Goal: Find specific page/section: Find specific page/section

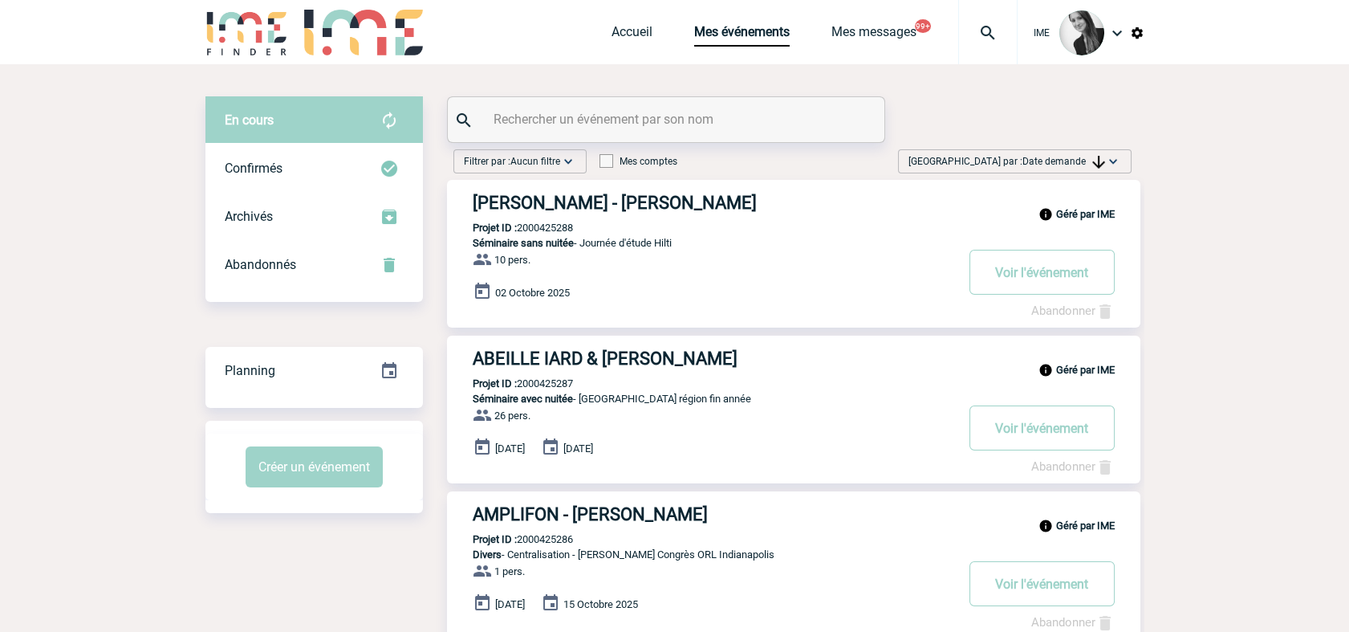
drag, startPoint x: 1064, startPoint y: 161, endPoint x: 1048, endPoint y: 278, distance: 118.2
click at [1064, 161] on span "Date demande" at bounding box center [1064, 161] width 83 height 11
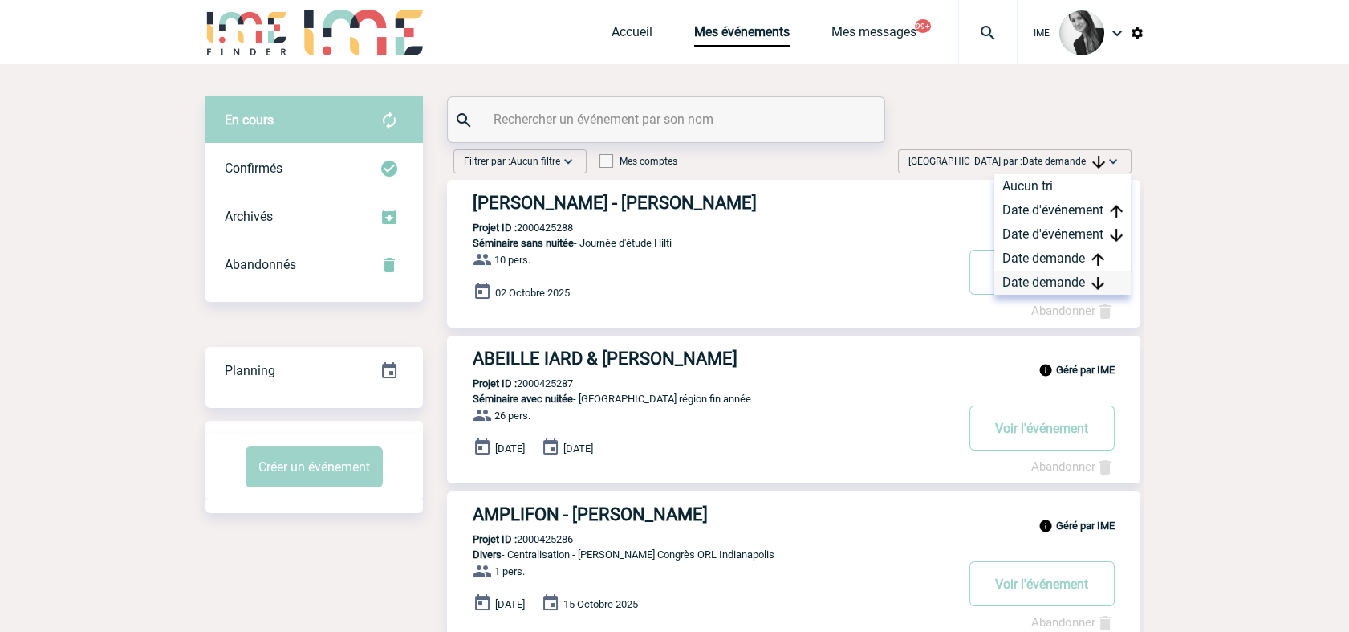
click at [1045, 286] on div "Date demande" at bounding box center [1063, 283] width 136 height 24
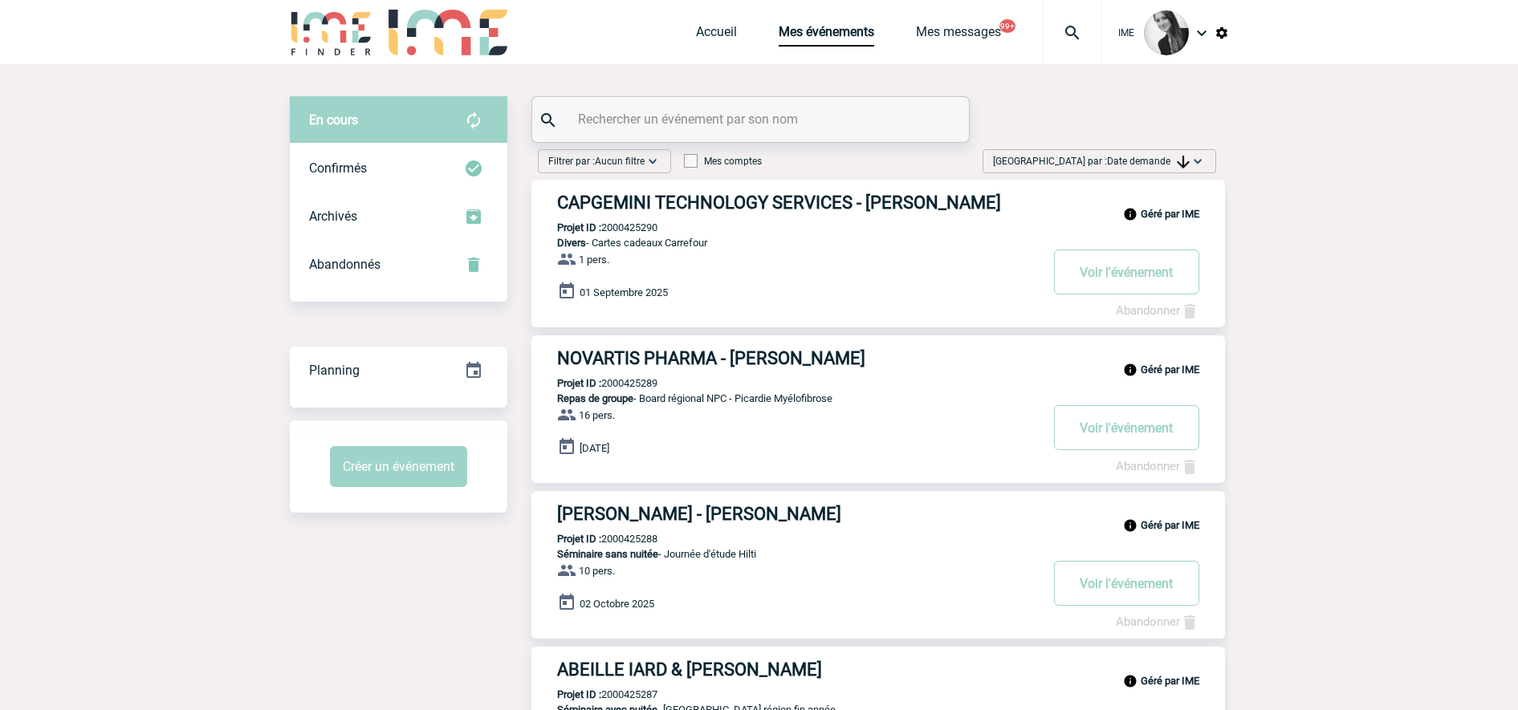
click at [1162, 161] on span "Date demande" at bounding box center [1148, 161] width 83 height 11
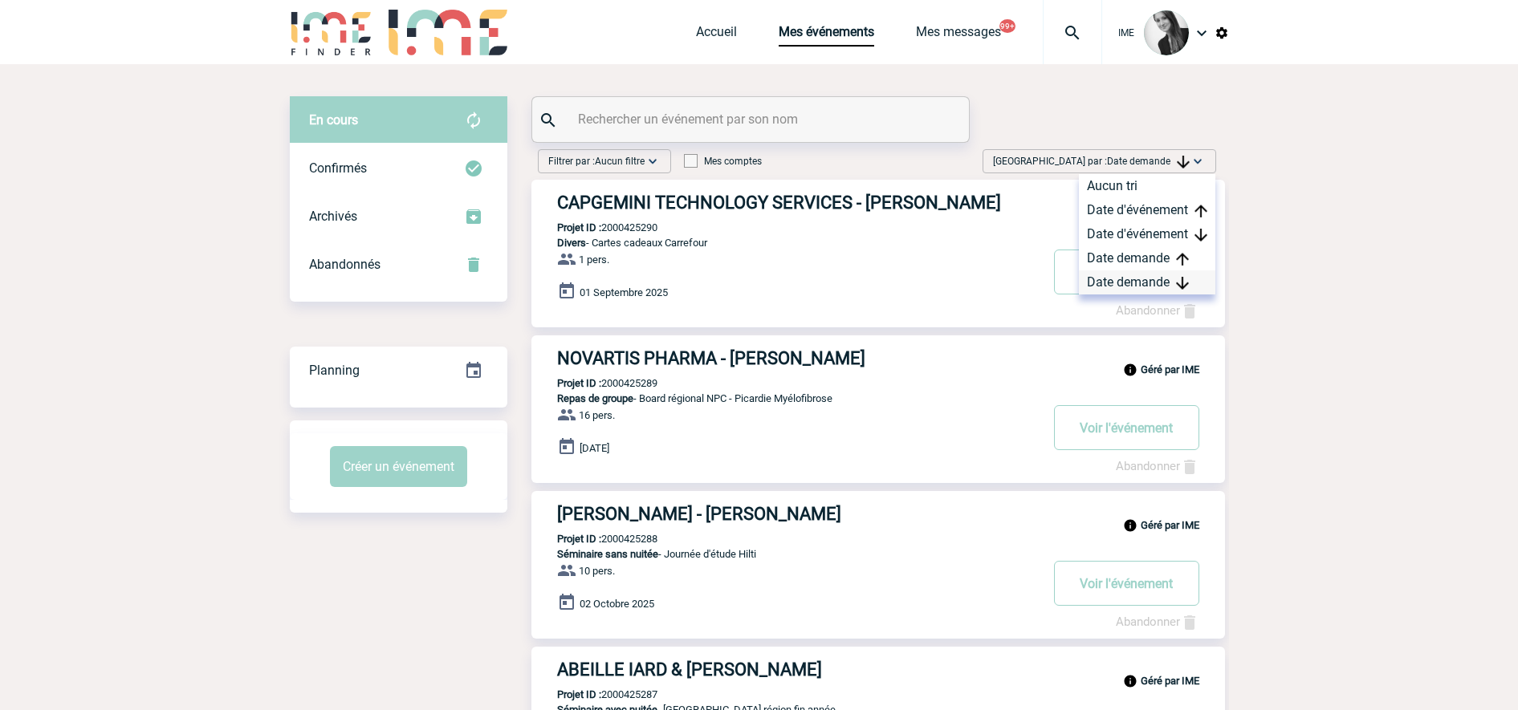
click at [1124, 279] on div "Date demande" at bounding box center [1147, 283] width 136 height 24
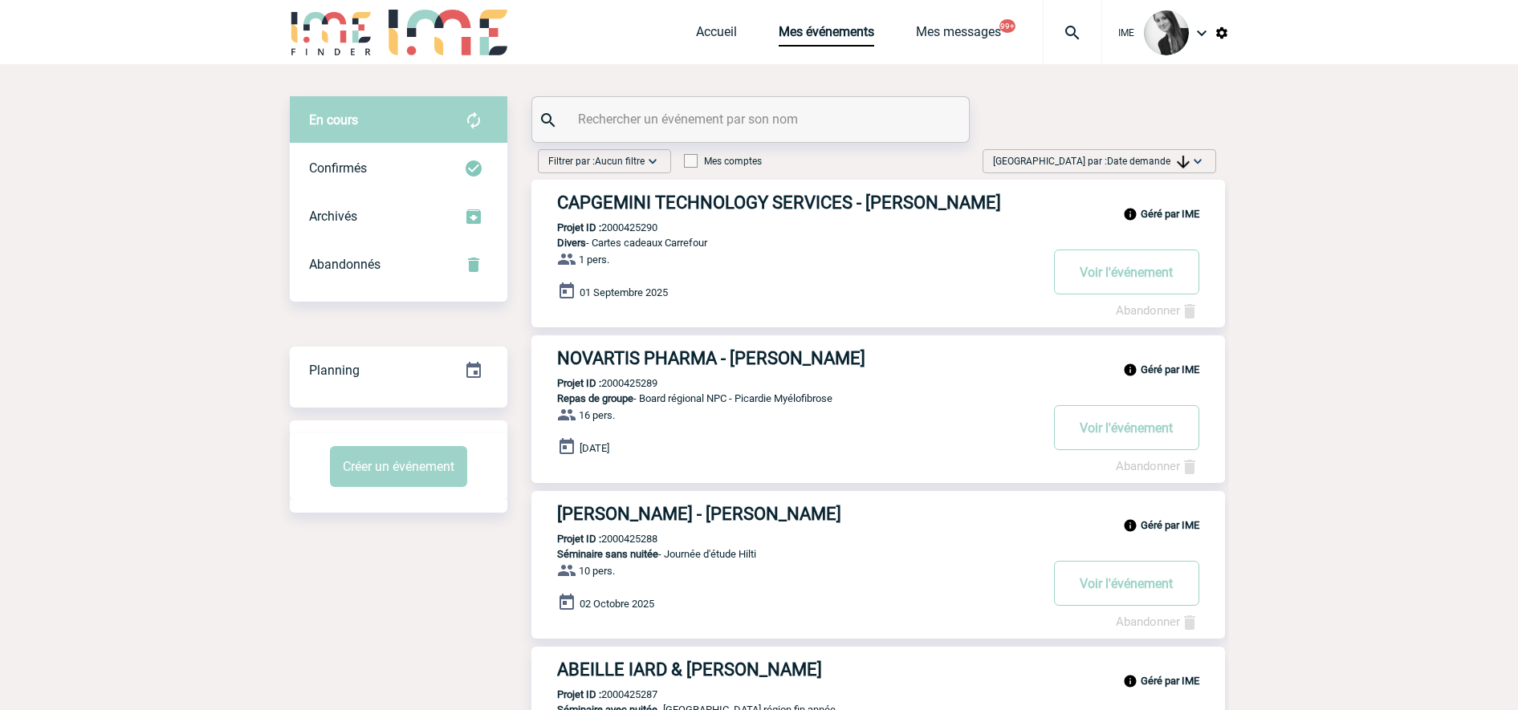
drag, startPoint x: 1153, startPoint y: 157, endPoint x: 1147, endPoint y: 181, distance: 23.9
click at [1153, 157] on span "Date demande" at bounding box center [1148, 161] width 83 height 11
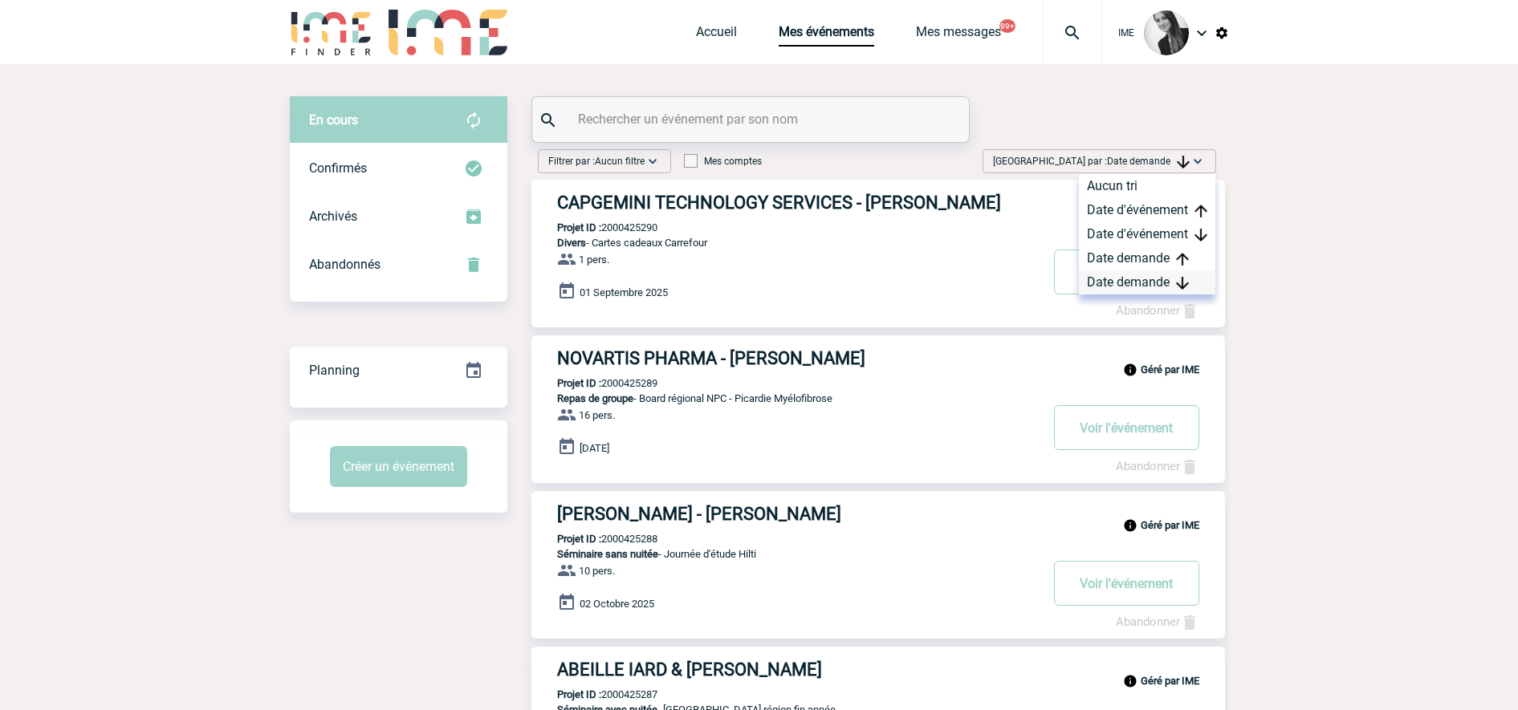
click at [1111, 283] on div "Date demande" at bounding box center [1147, 283] width 136 height 24
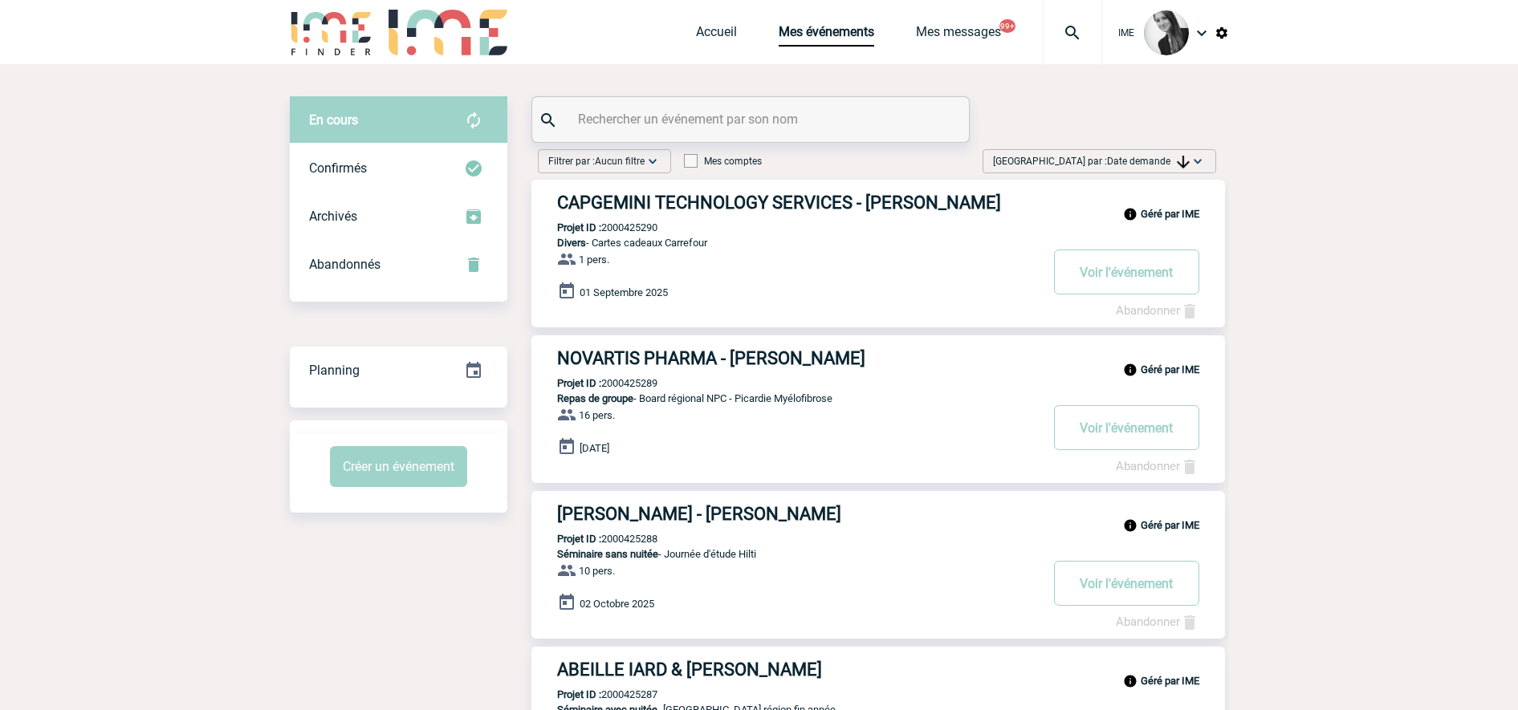
drag, startPoint x: 1352, startPoint y: 275, endPoint x: 1268, endPoint y: 245, distance: 88.9
click at [1183, 162] on img at bounding box center [1183, 162] width 13 height 13
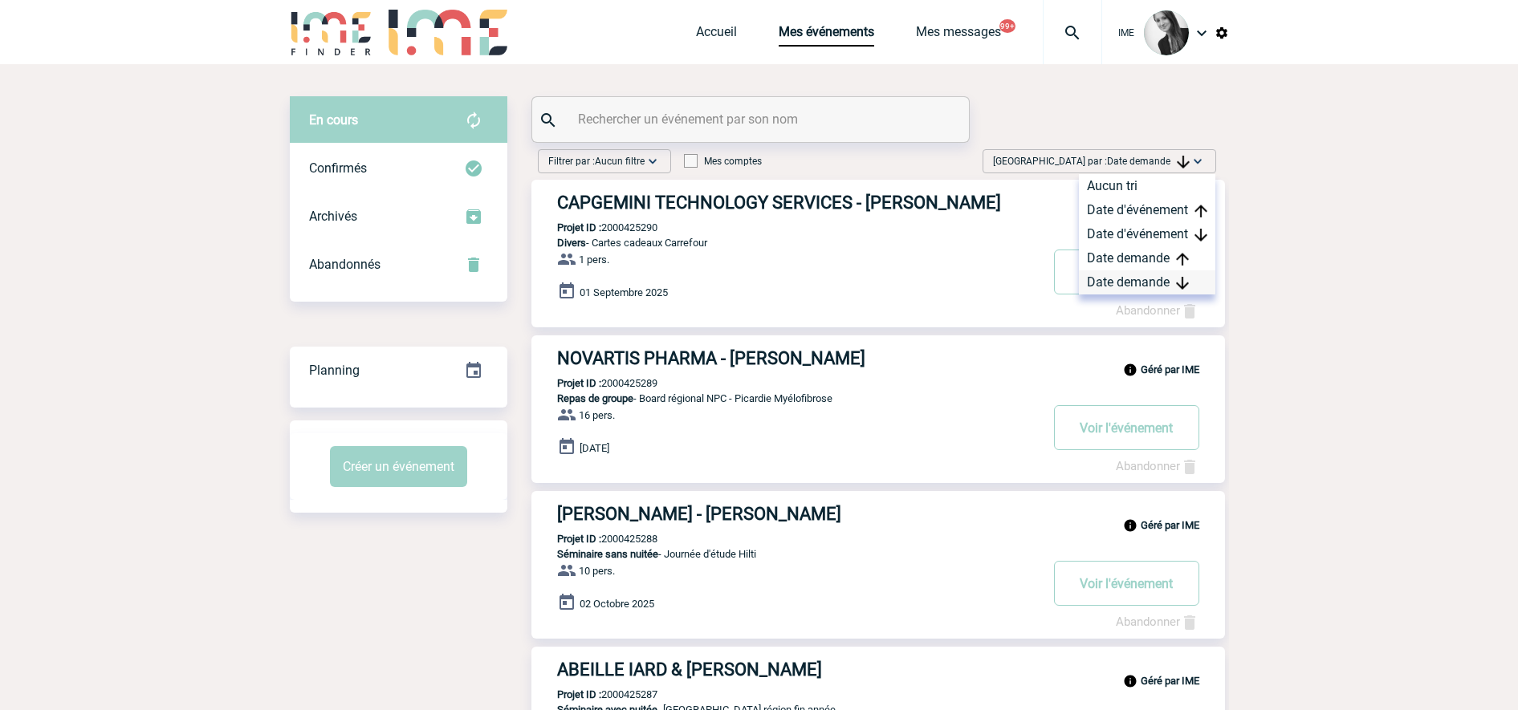
click at [1156, 272] on div "Date demande" at bounding box center [1147, 283] width 136 height 24
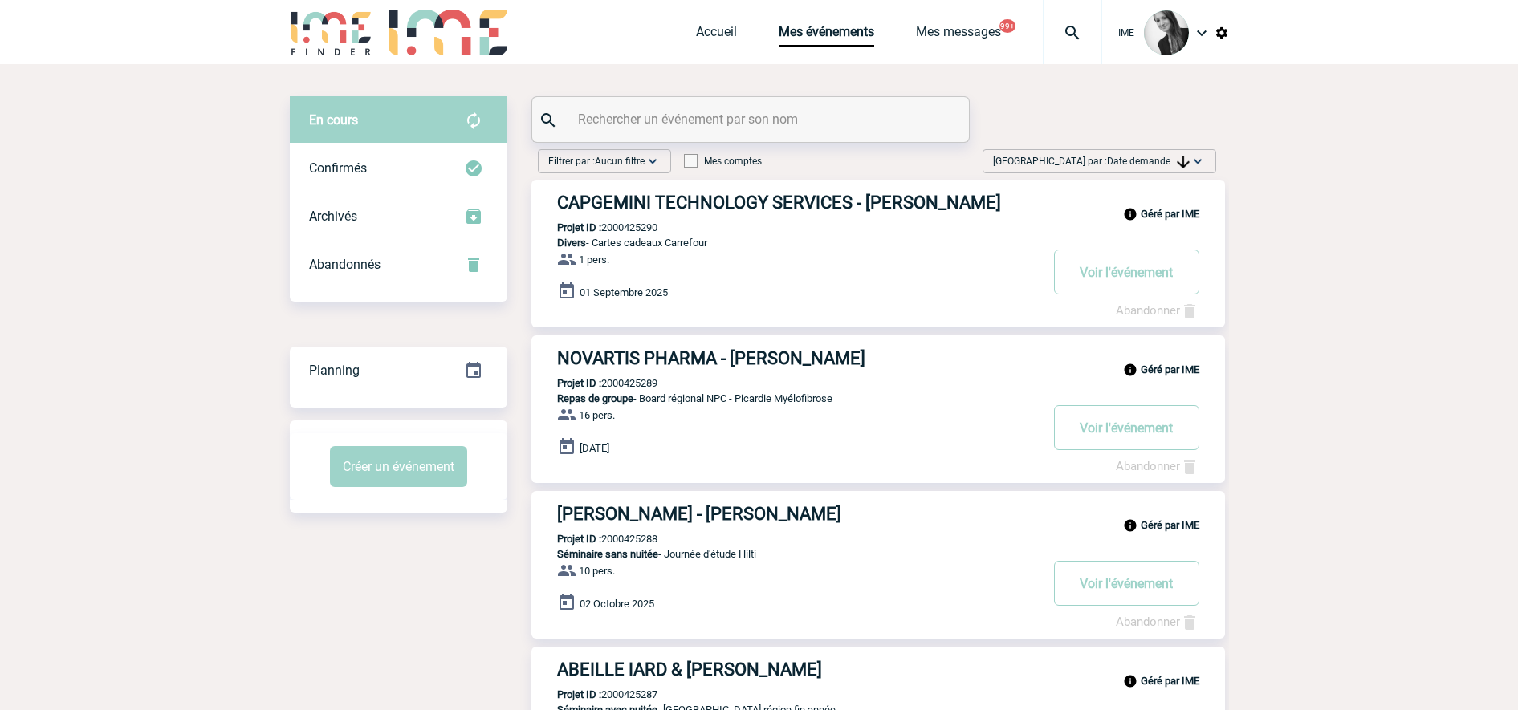
drag, startPoint x: 1162, startPoint y: 156, endPoint x: 1154, endPoint y: 245, distance: 89.5
click at [1165, 159] on span "Date demande" at bounding box center [1148, 161] width 83 height 11
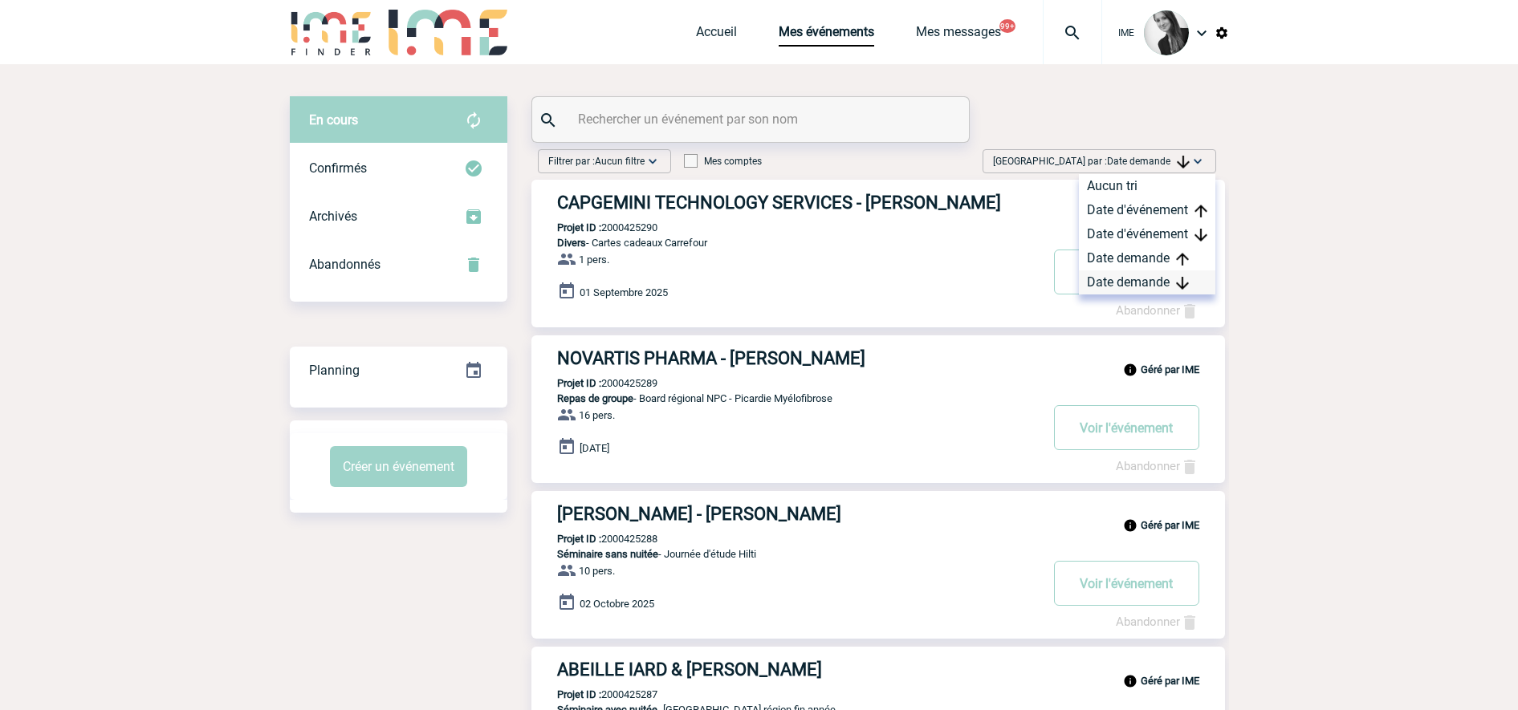
click at [1125, 284] on div "Date demande" at bounding box center [1147, 283] width 136 height 24
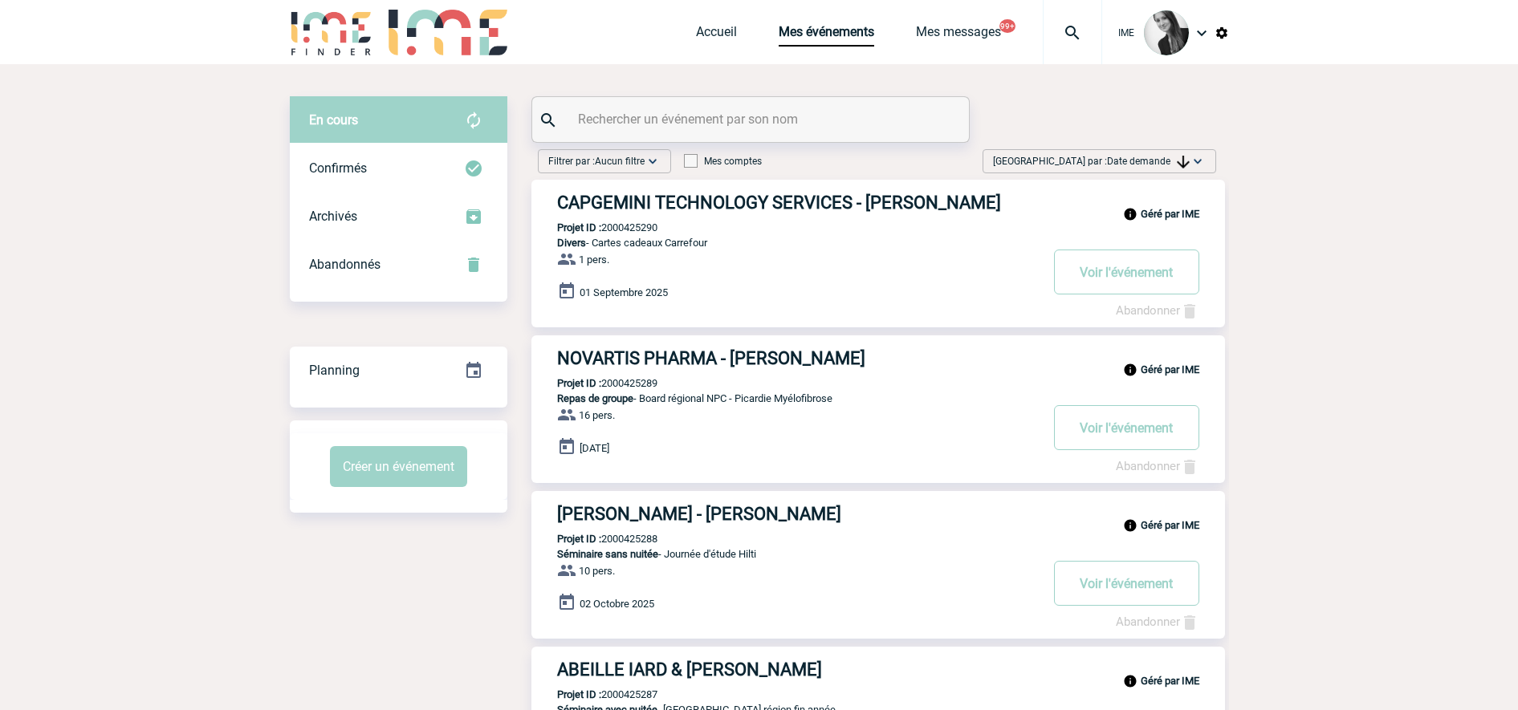
drag, startPoint x: 1160, startPoint y: 157, endPoint x: 1150, endPoint y: 208, distance: 51.5
click at [1160, 157] on span "Date demande" at bounding box center [1148, 161] width 83 height 11
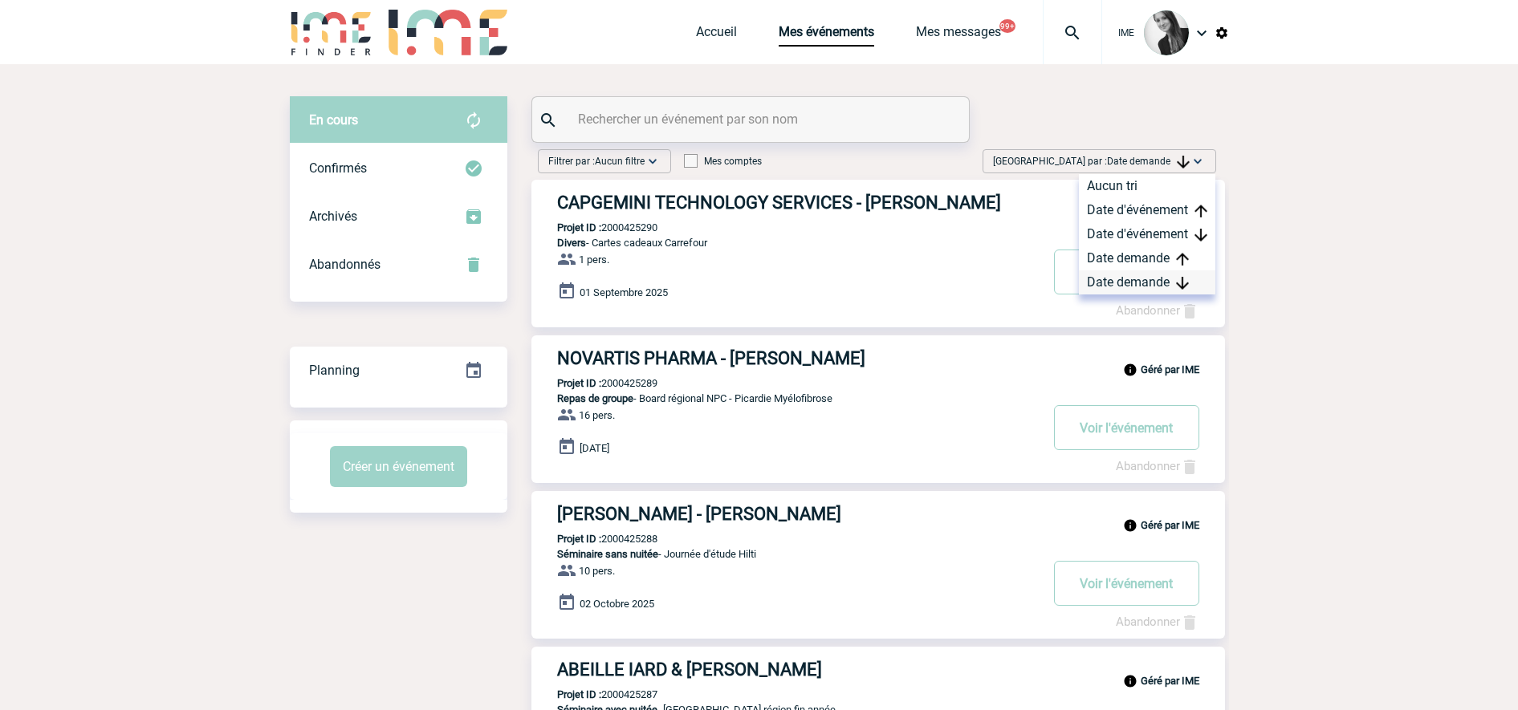
click at [1117, 281] on div "Date demande" at bounding box center [1147, 283] width 136 height 24
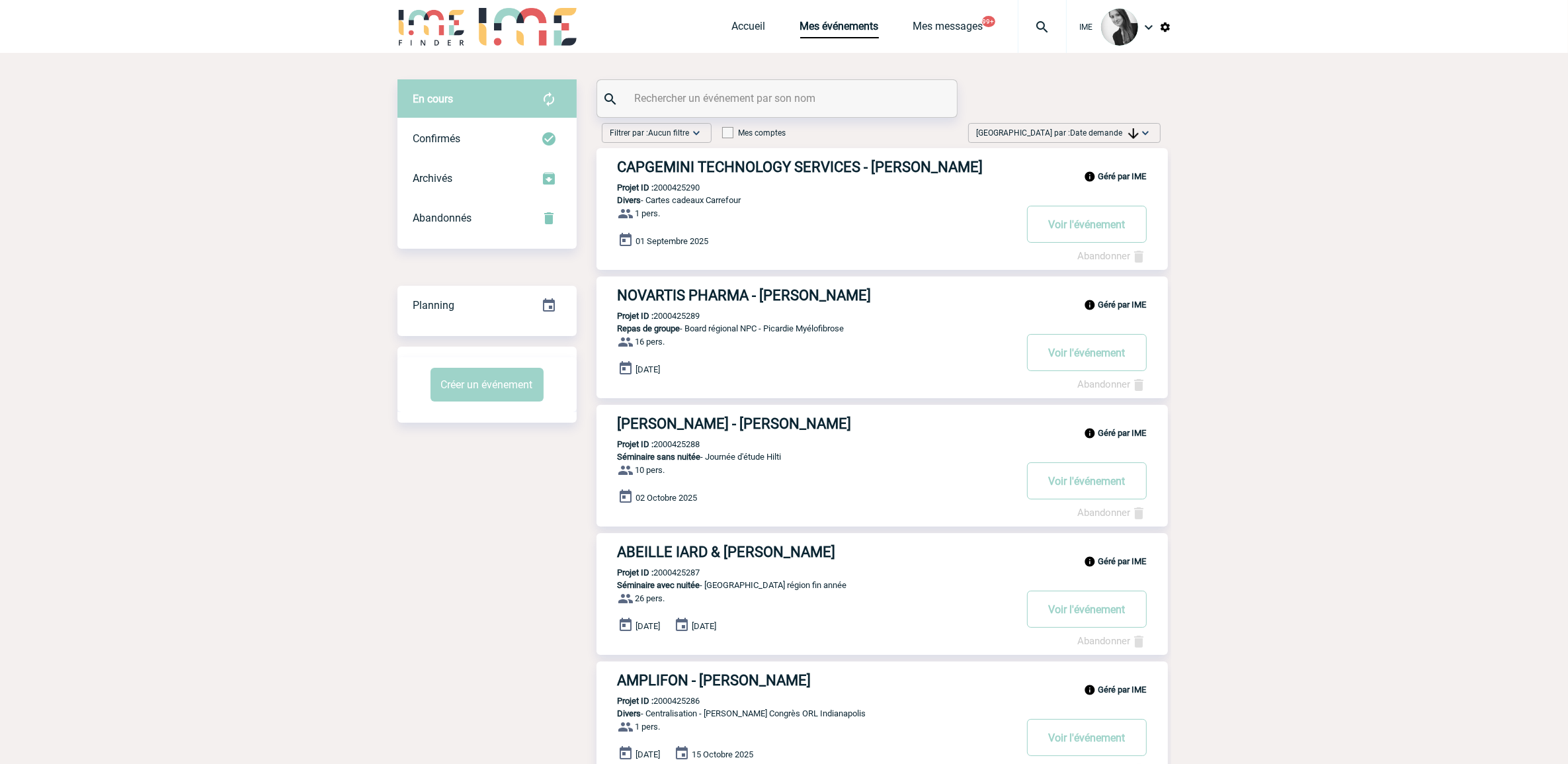
drag, startPoint x: 1068, startPoint y: 127, endPoint x: 1095, endPoint y: 151, distance: 36.1
click at [1000, 128] on span "Trier par : Date demande" at bounding box center [1058, 133] width 162 height 13
click at [1000, 230] on div "Date demande" at bounding box center [1103, 233] width 112 height 20
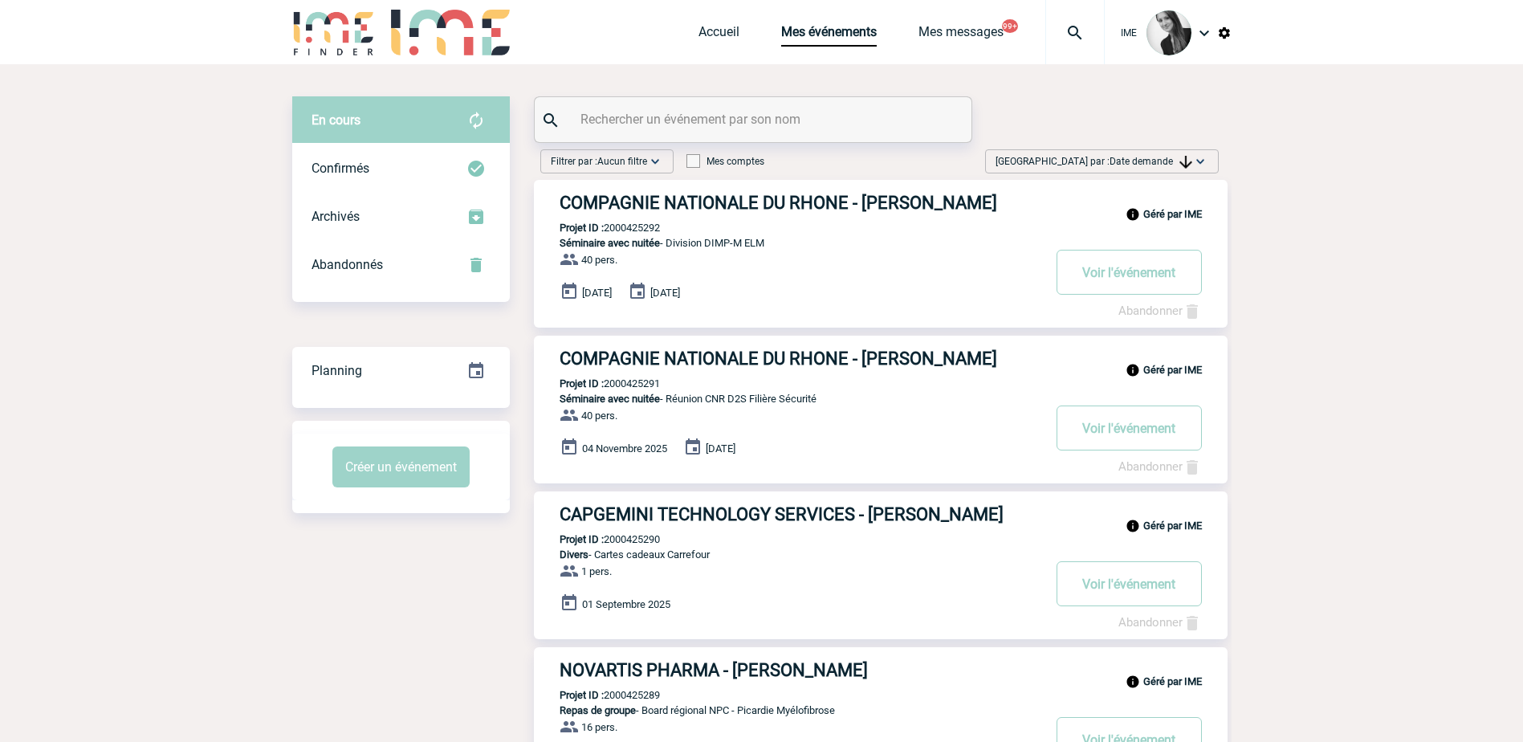
click at [1158, 159] on span "Date demande" at bounding box center [1150, 161] width 83 height 11
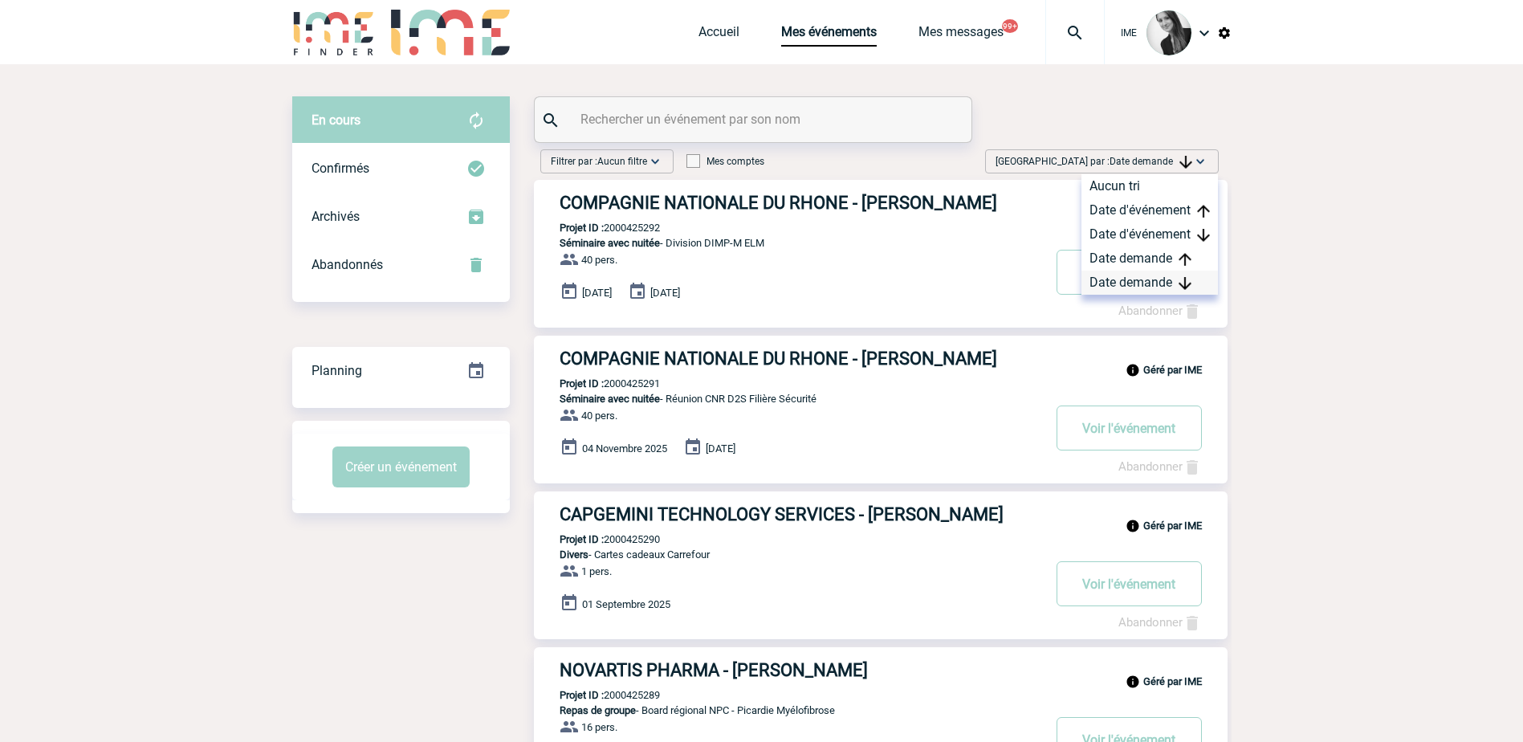
click at [1116, 283] on div "Date demande" at bounding box center [1149, 283] width 136 height 24
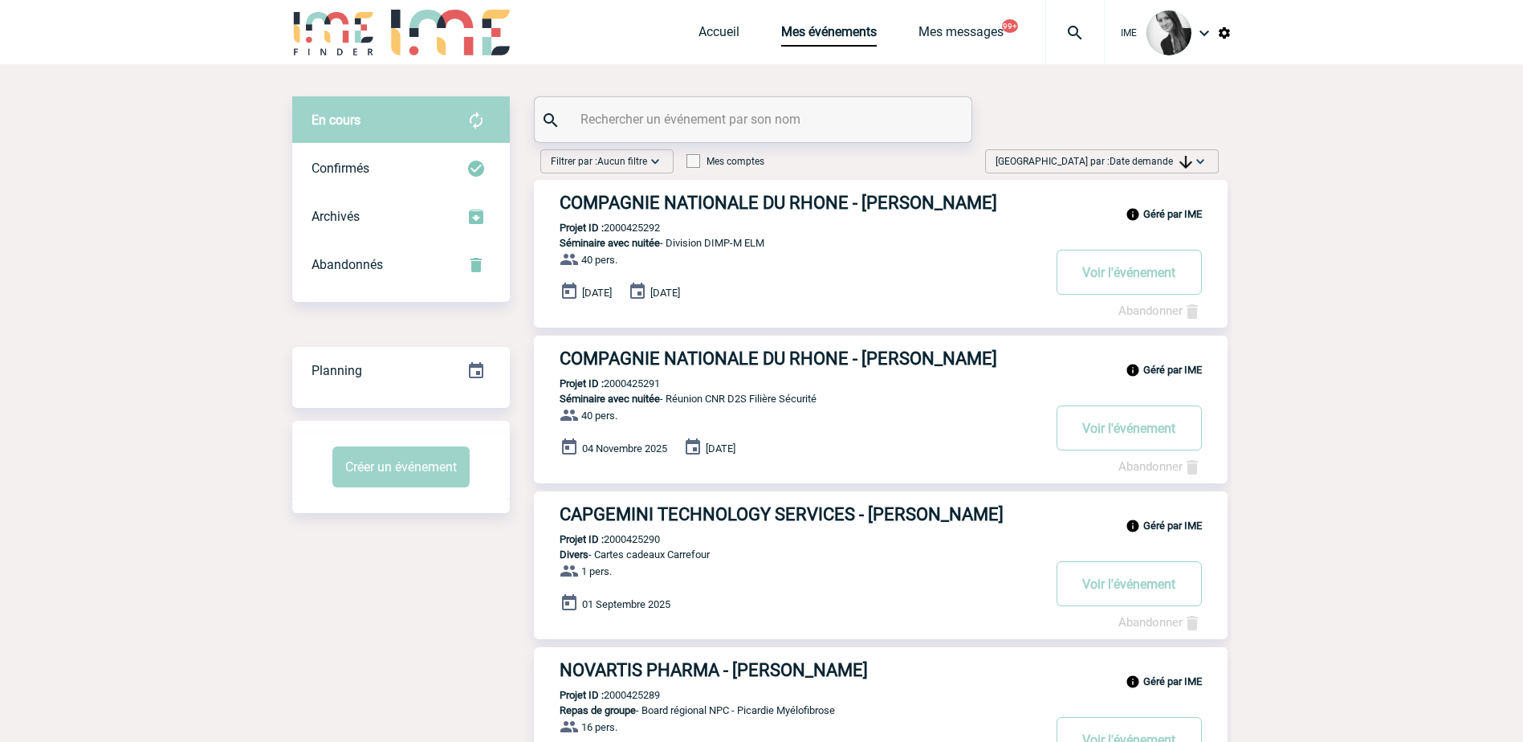
drag, startPoint x: 1145, startPoint y: 161, endPoint x: 1160, endPoint y: 244, distance: 84.1
click at [1145, 165] on span "Date demande" at bounding box center [1150, 161] width 83 height 11
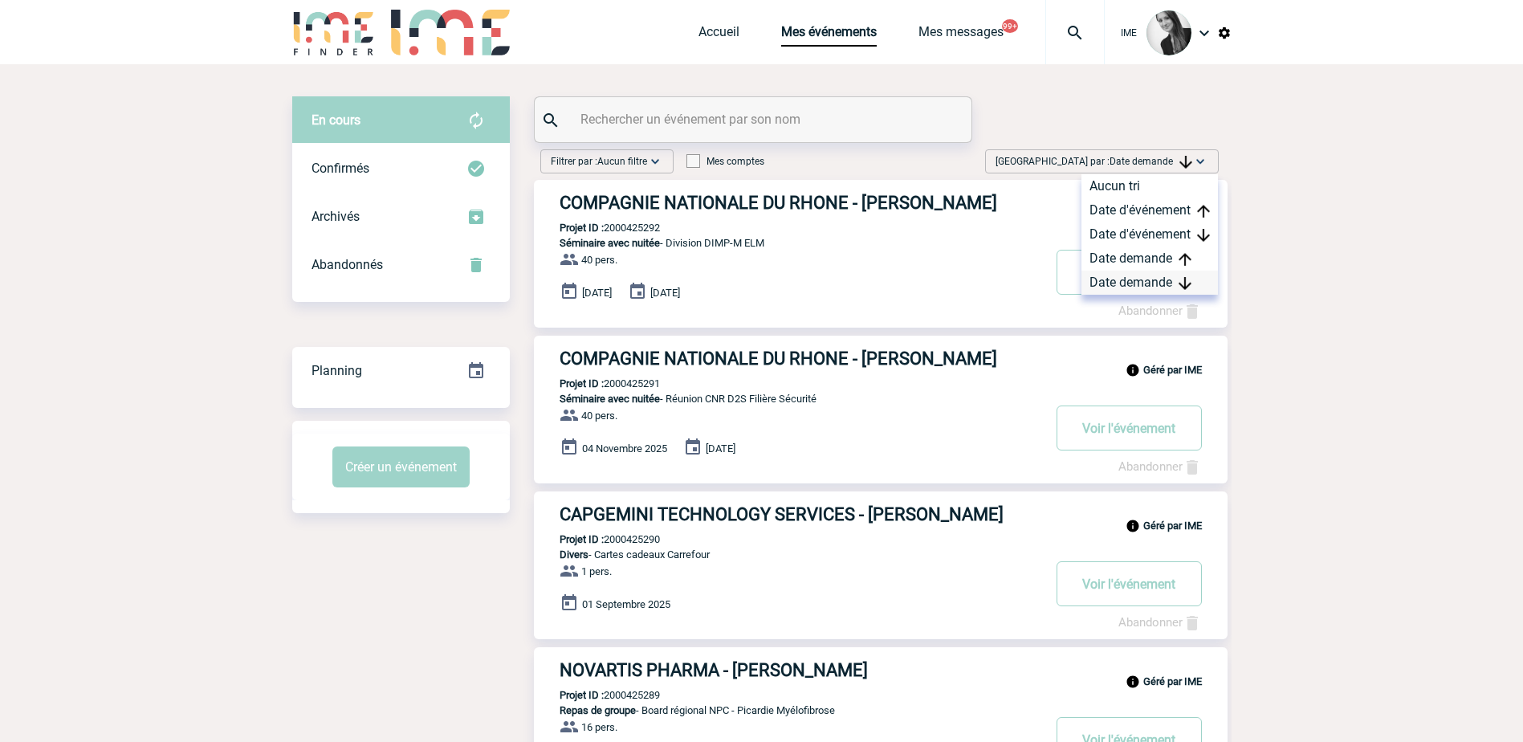
click at [1136, 282] on div "Date demande" at bounding box center [1149, 283] width 136 height 24
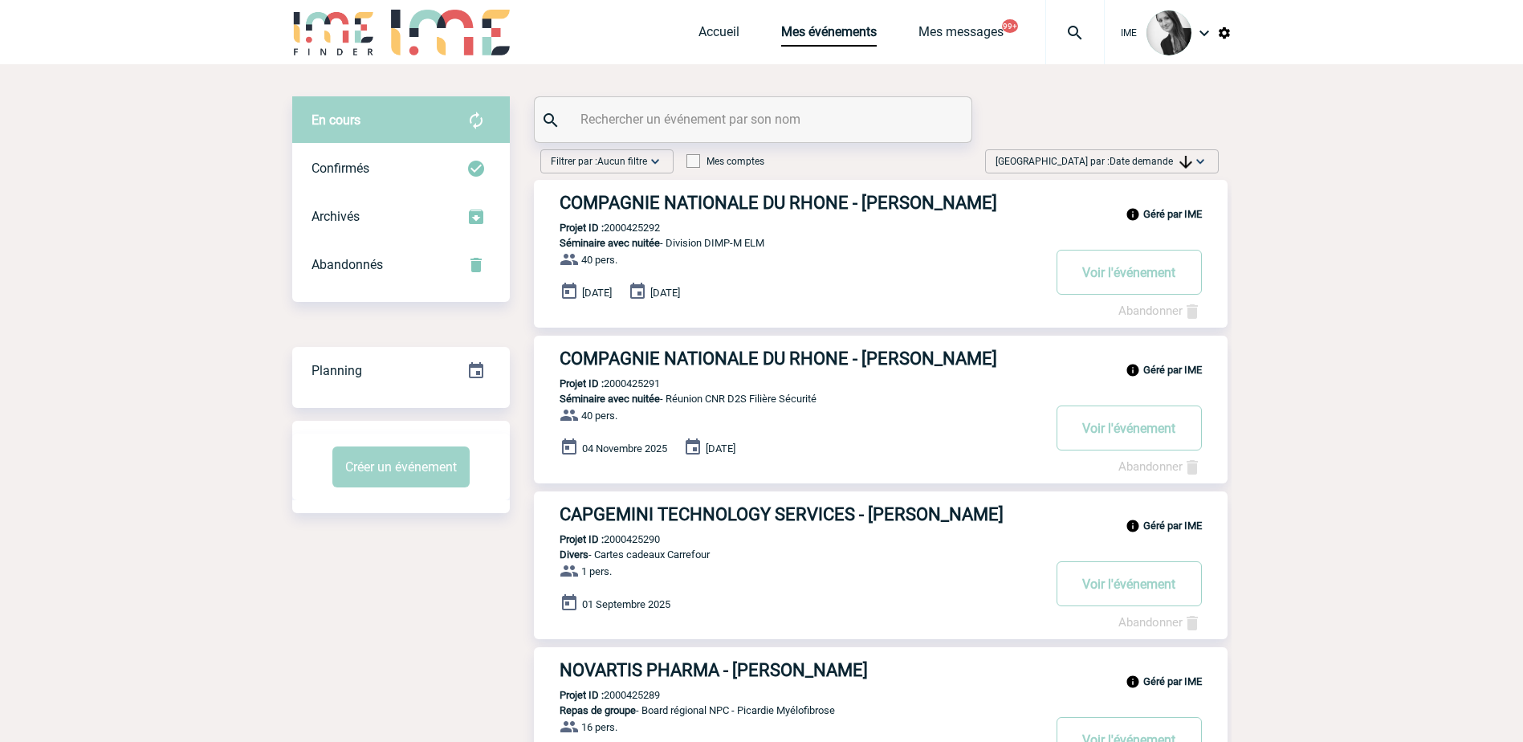
click at [1171, 156] on span "Date demande" at bounding box center [1150, 161] width 83 height 11
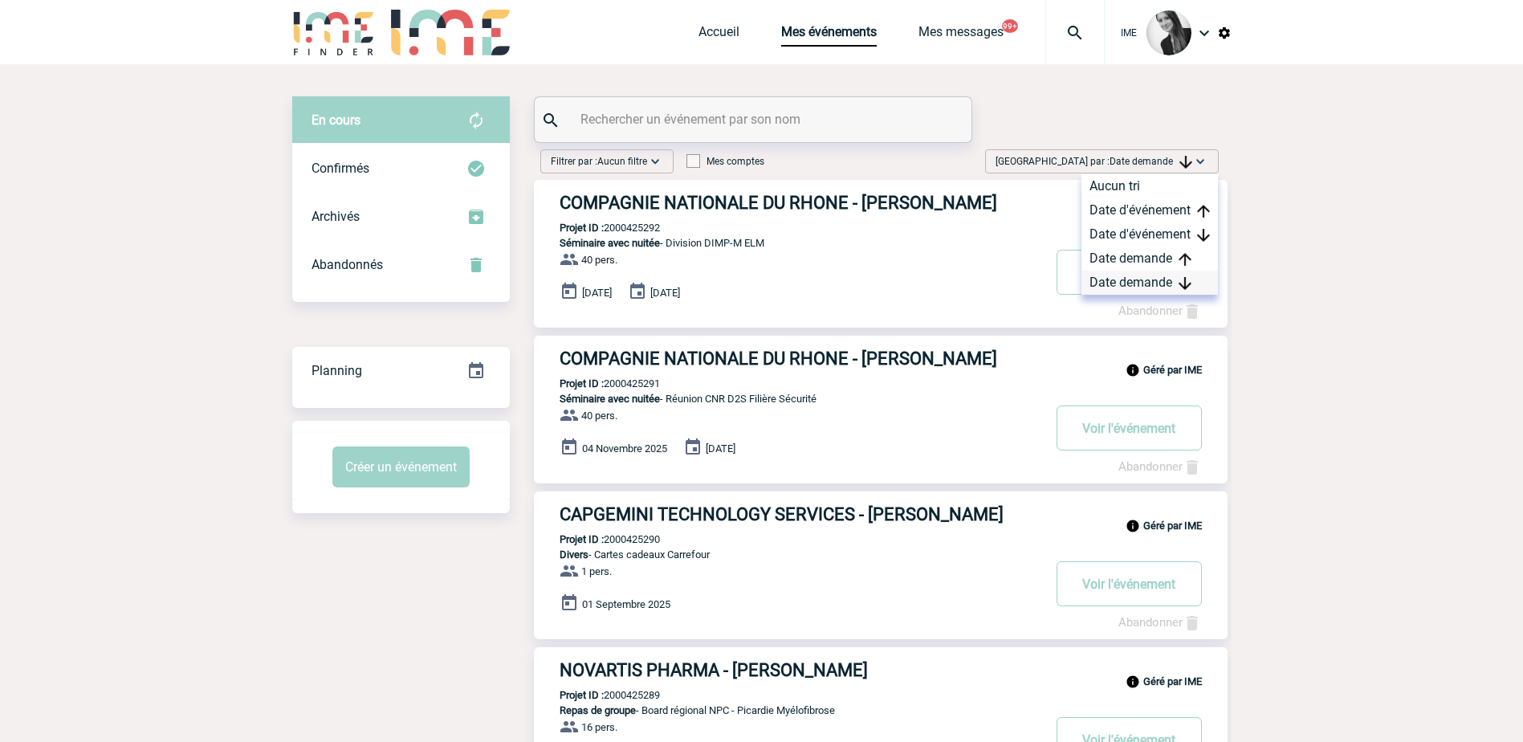
click at [1142, 283] on div "Date demande" at bounding box center [1149, 283] width 136 height 24
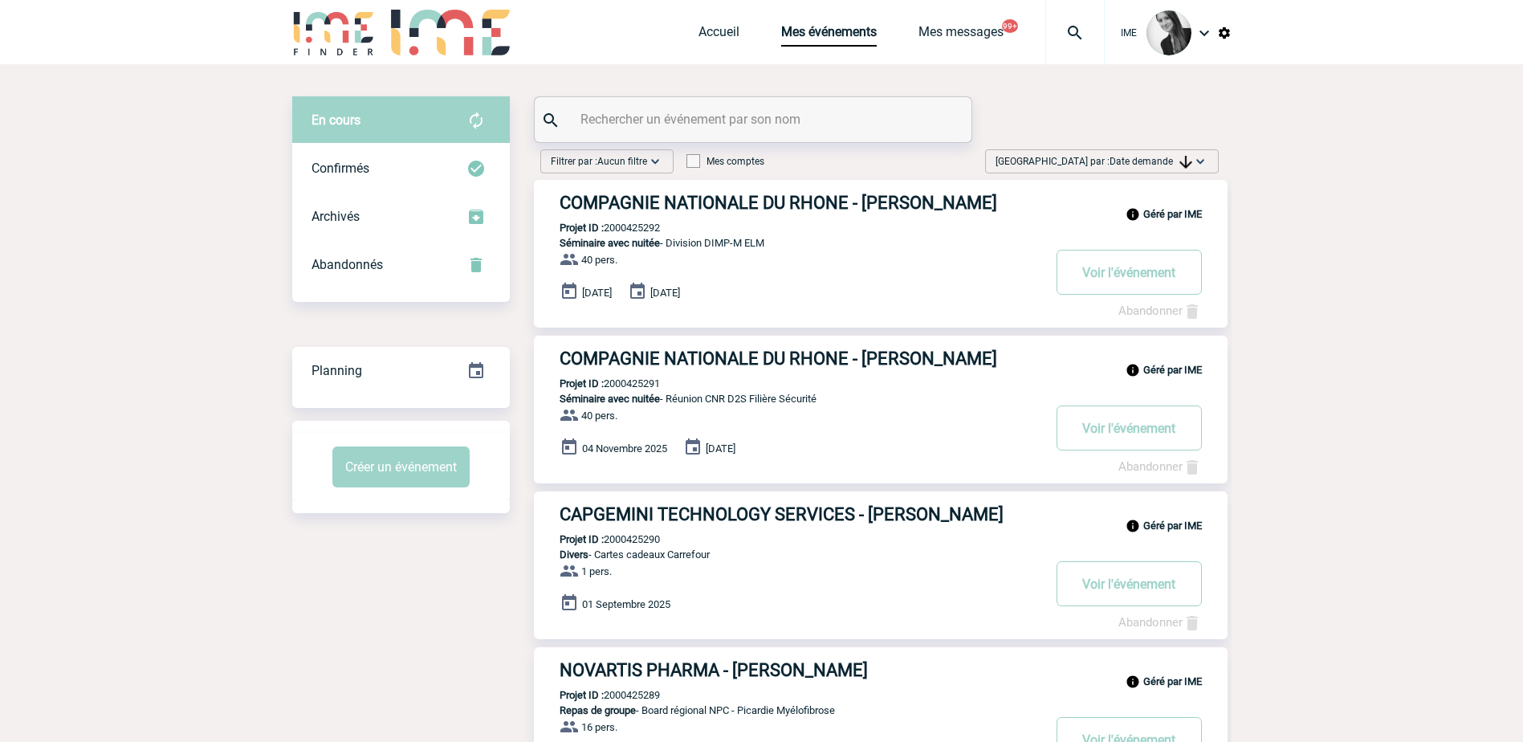
click at [1154, 162] on span "Date demande" at bounding box center [1150, 161] width 83 height 11
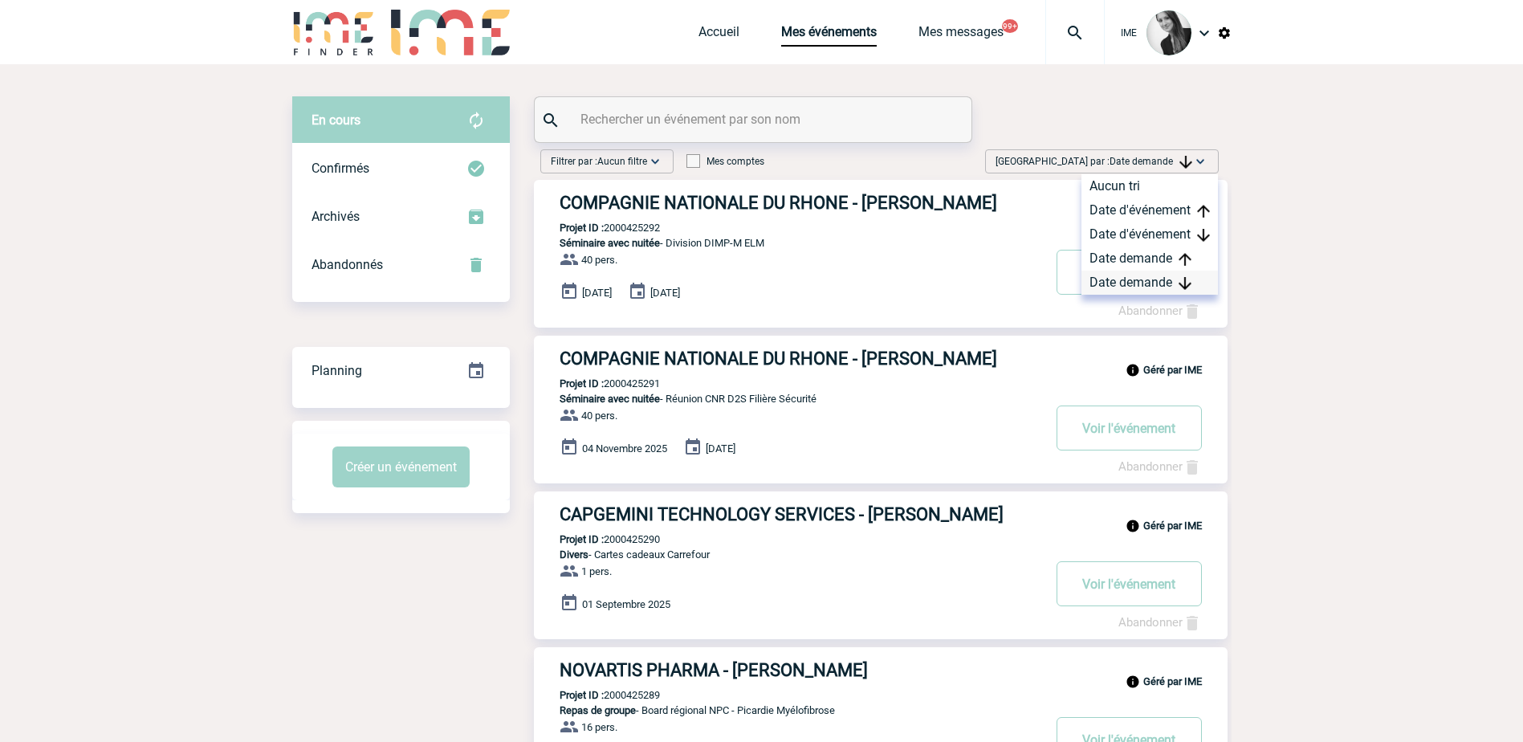
drag, startPoint x: 1130, startPoint y: 281, endPoint x: 1102, endPoint y: 294, distance: 30.9
click at [1130, 282] on div "Date demande" at bounding box center [1149, 283] width 136 height 24
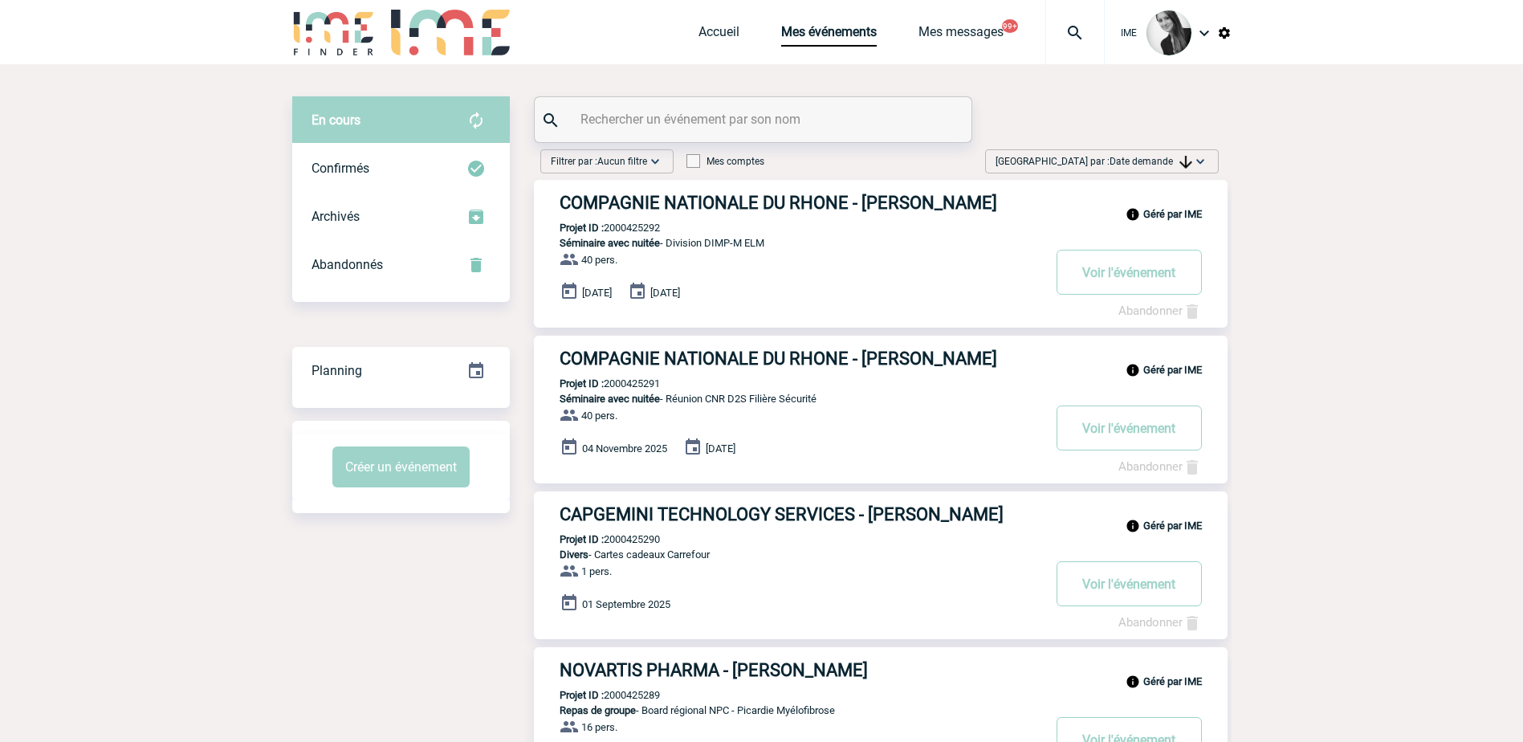
click at [617, 118] on input "text" at bounding box center [754, 119] width 357 height 23
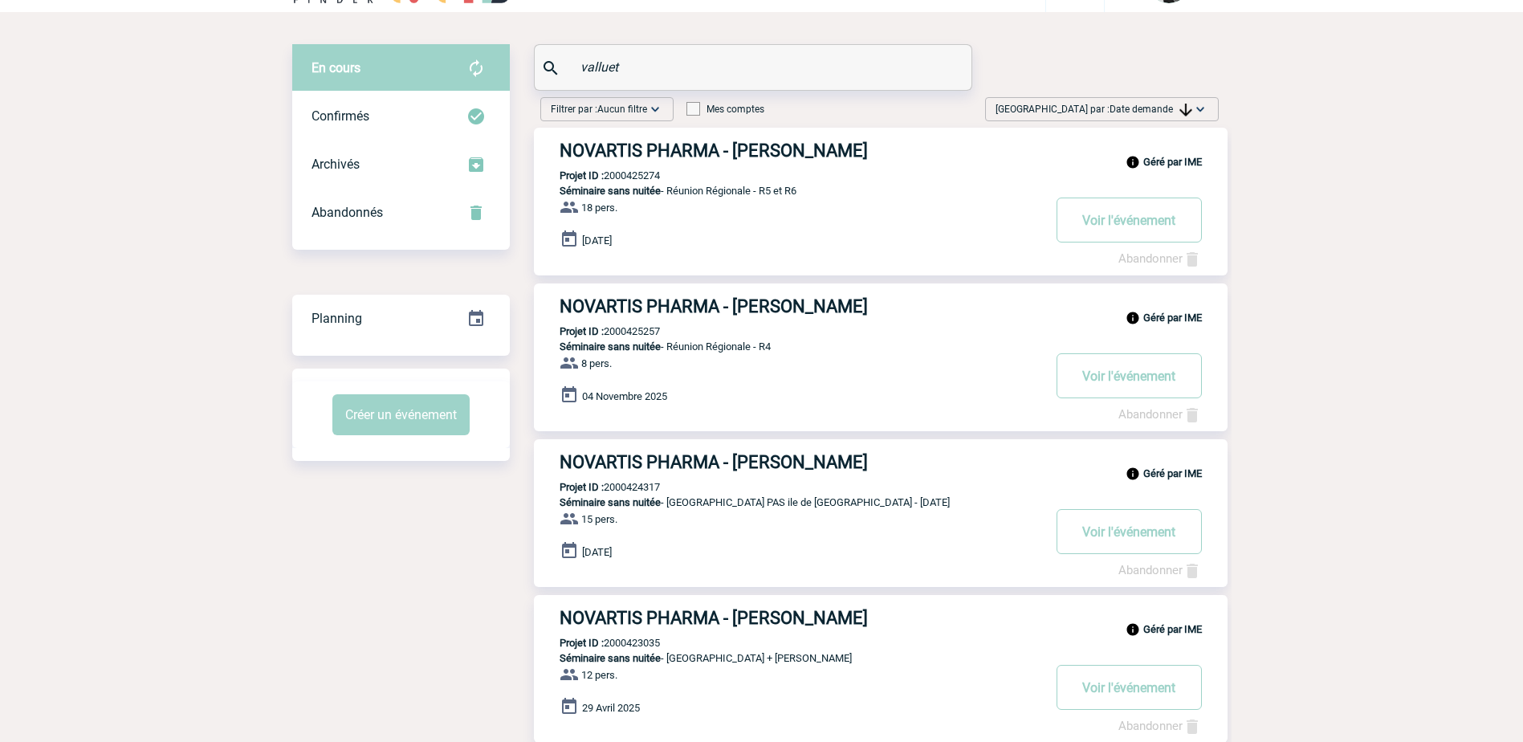
scroll to position [80, 0]
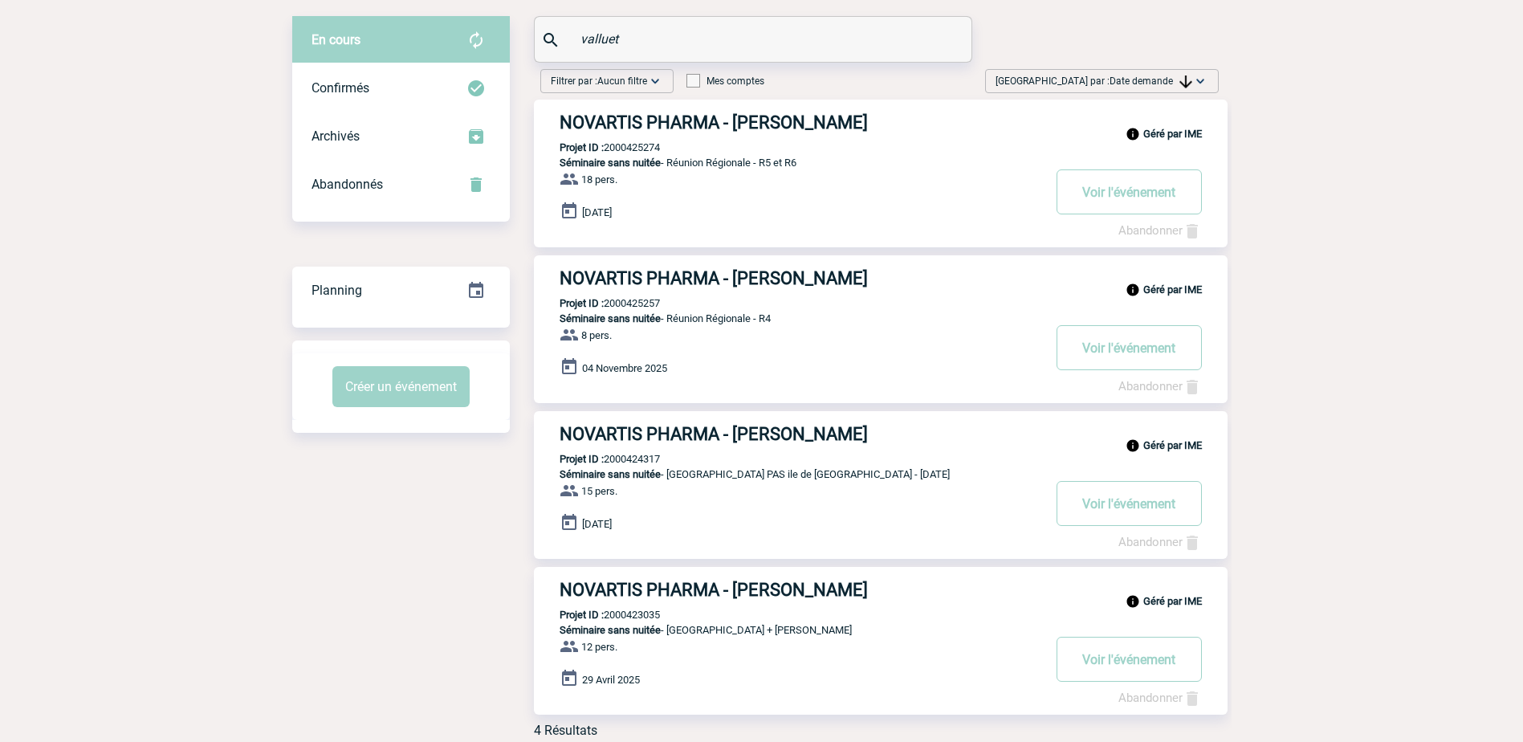
type input "valluet"
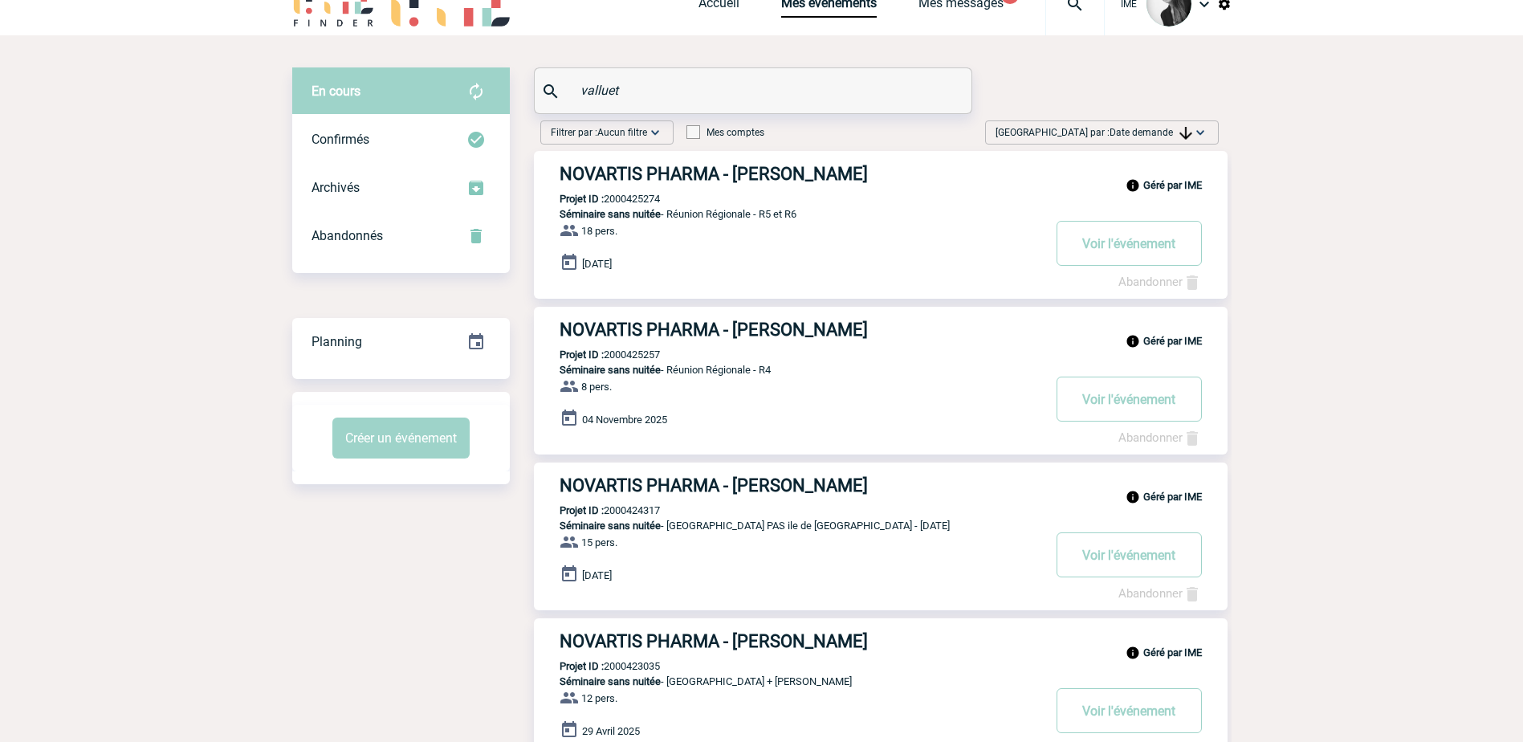
scroll to position [0, 0]
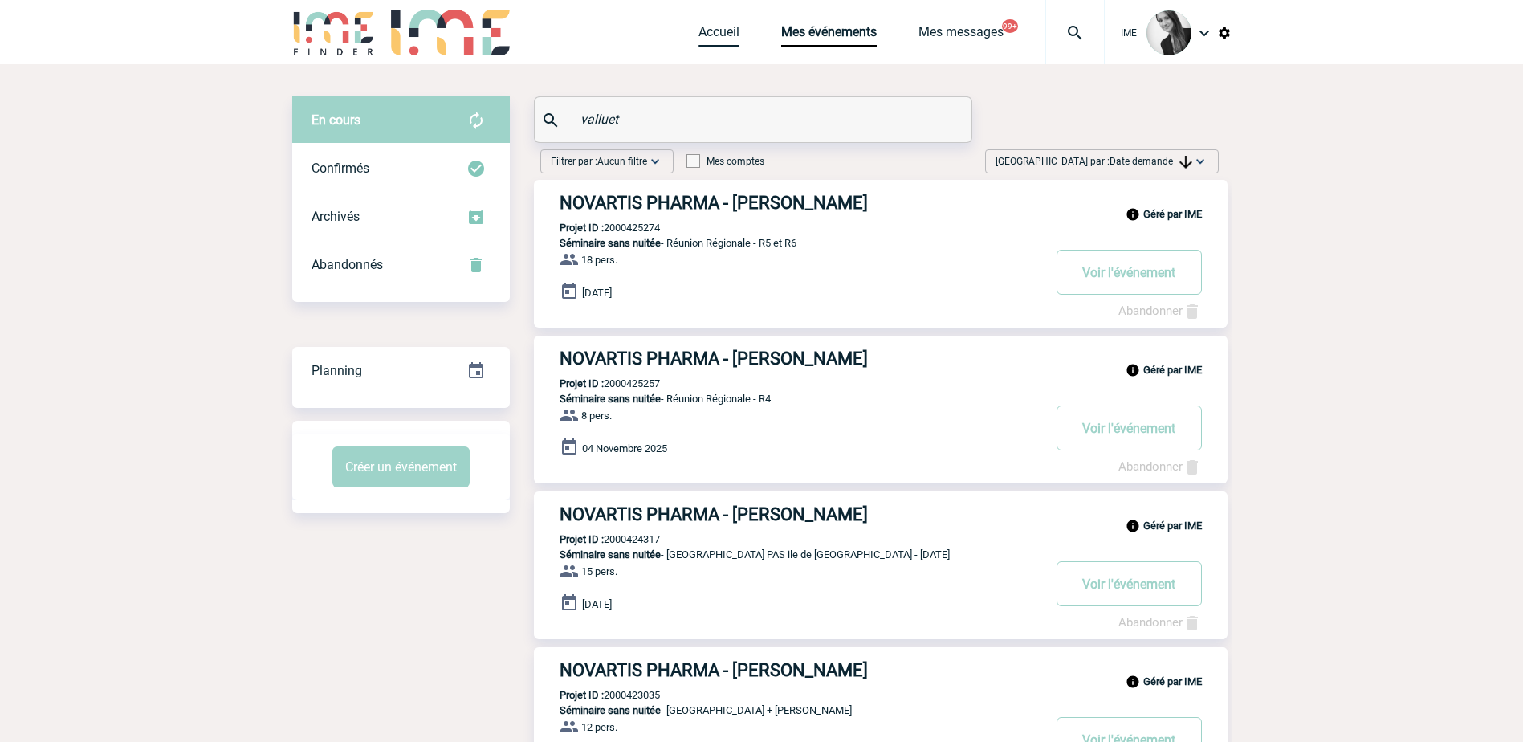
click at [710, 35] on link "Accueil" at bounding box center [718, 35] width 41 height 22
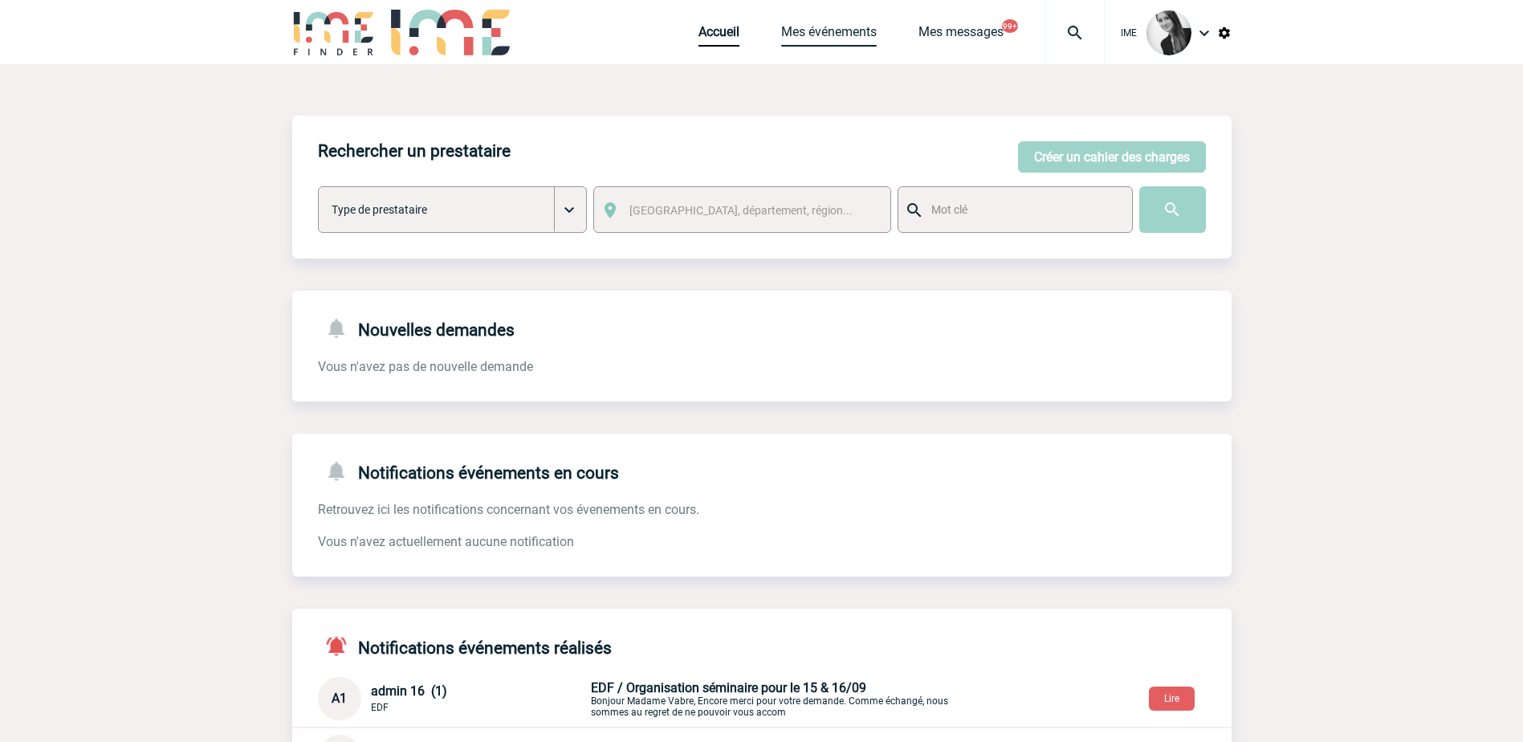
click at [842, 31] on link "Mes événements" at bounding box center [829, 35] width 96 height 22
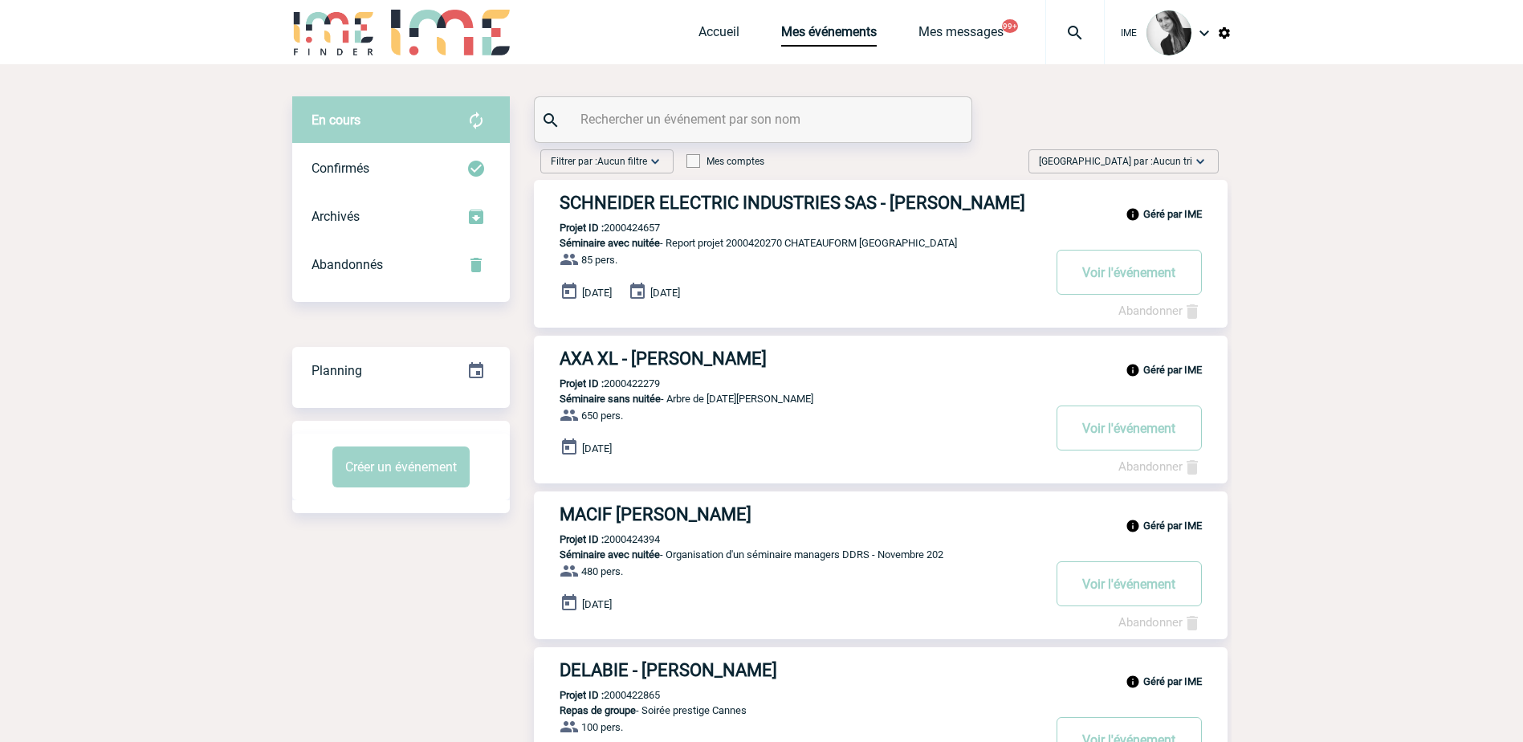
click at [1197, 156] on img at bounding box center [1200, 161] width 16 height 16
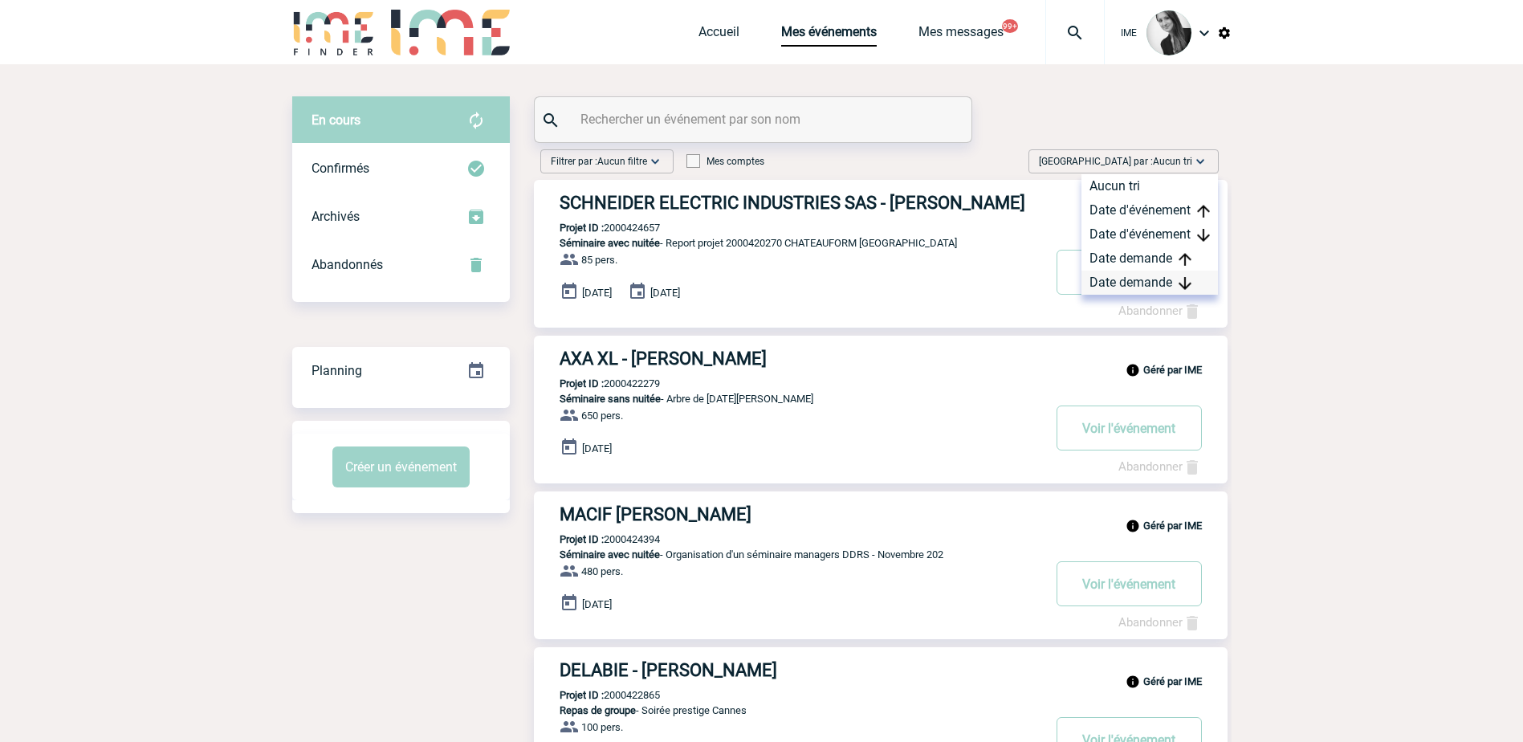
click at [1148, 291] on div "Date demande" at bounding box center [1149, 283] width 136 height 24
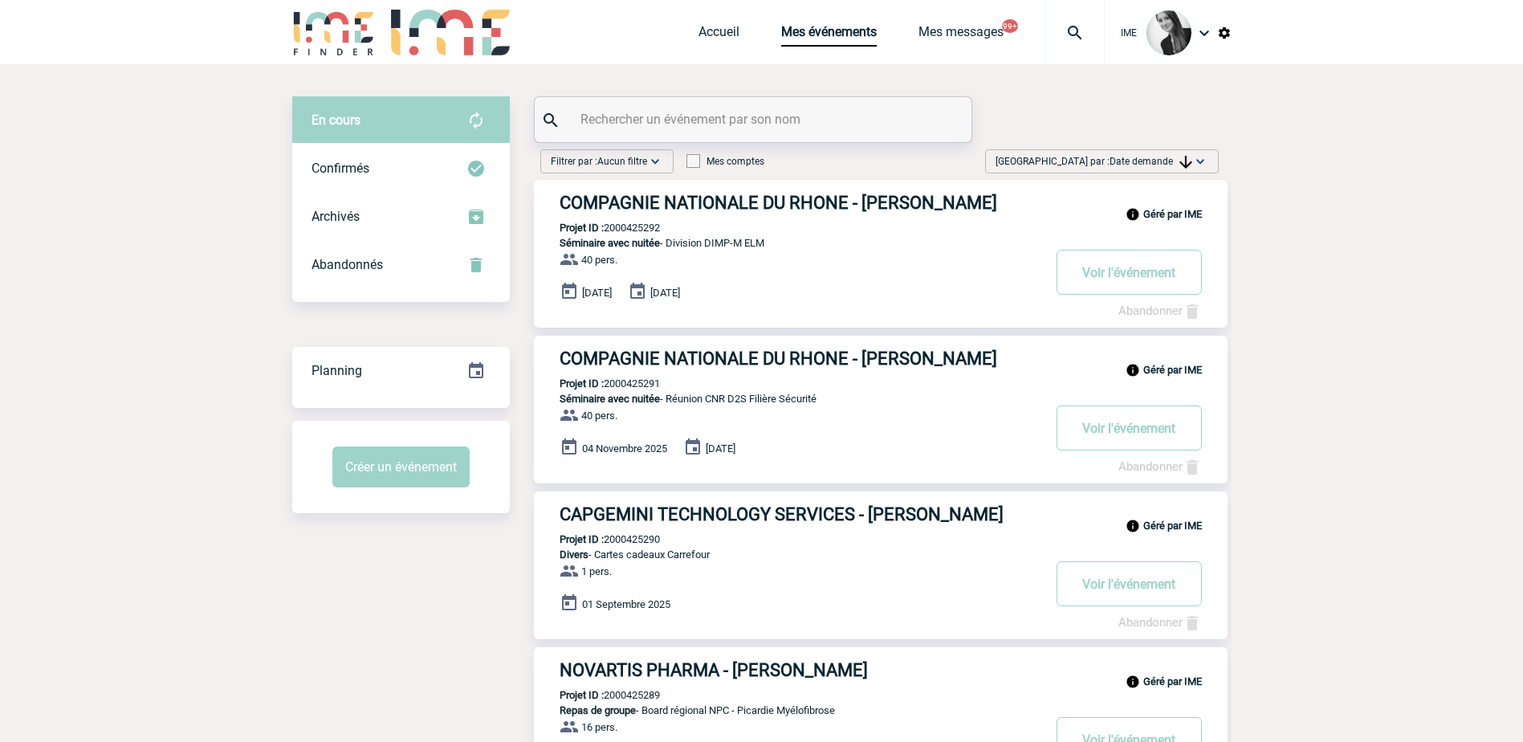
click at [1146, 162] on span "Date demande" at bounding box center [1150, 161] width 83 height 11
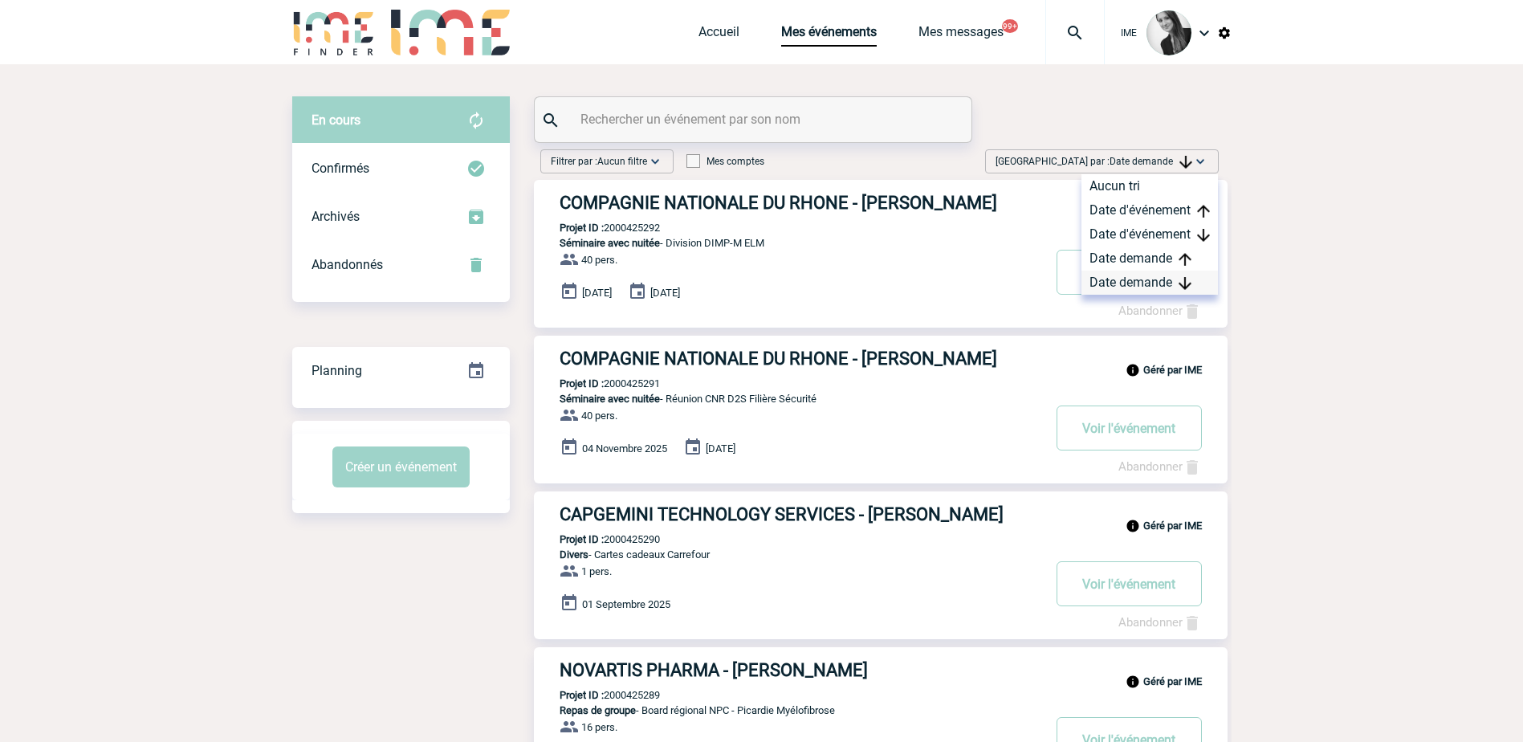
drag, startPoint x: 1157, startPoint y: 275, endPoint x: 1145, endPoint y: 285, distance: 16.5
click at [1157, 275] on div "Date demande" at bounding box center [1149, 283] width 136 height 24
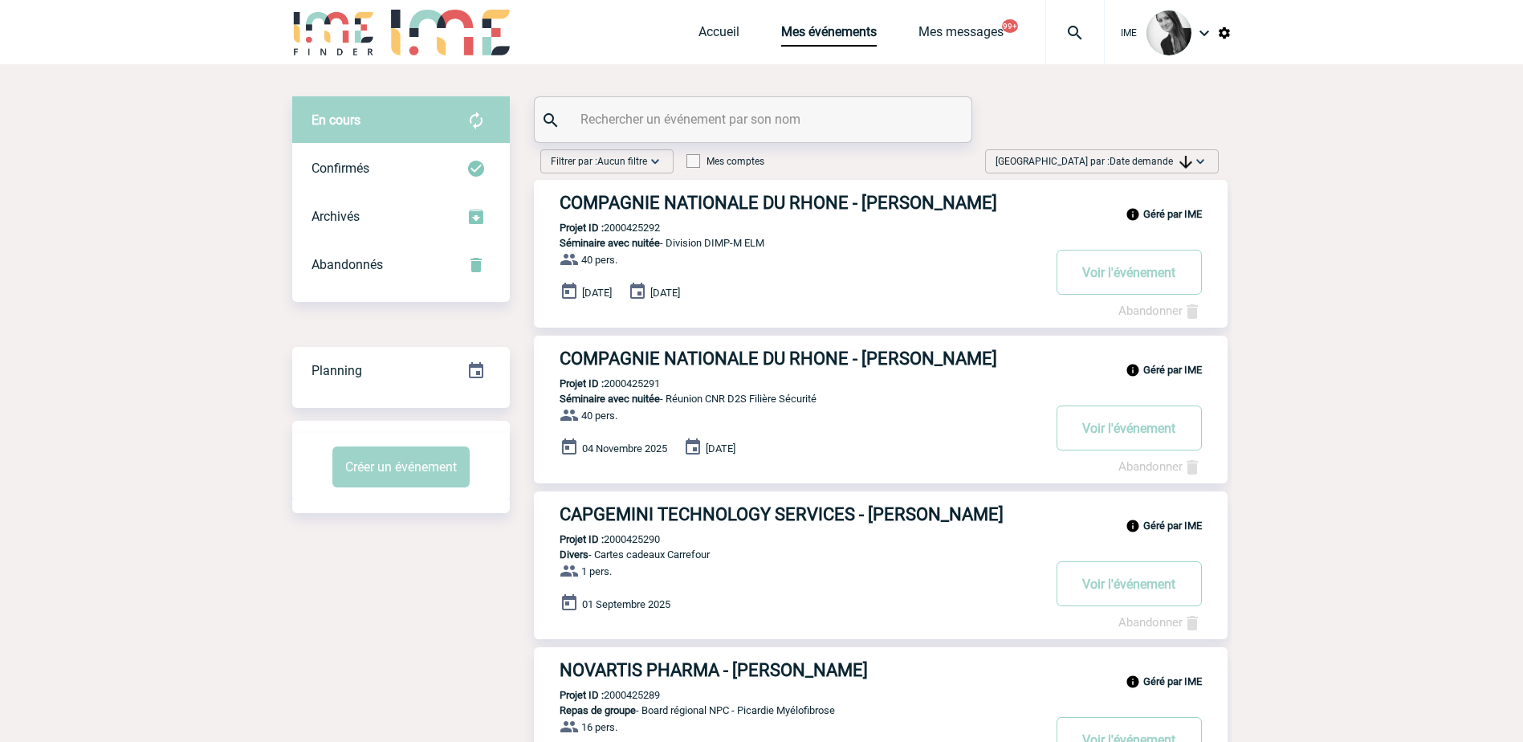
click at [1141, 161] on span "Date demande" at bounding box center [1150, 161] width 83 height 11
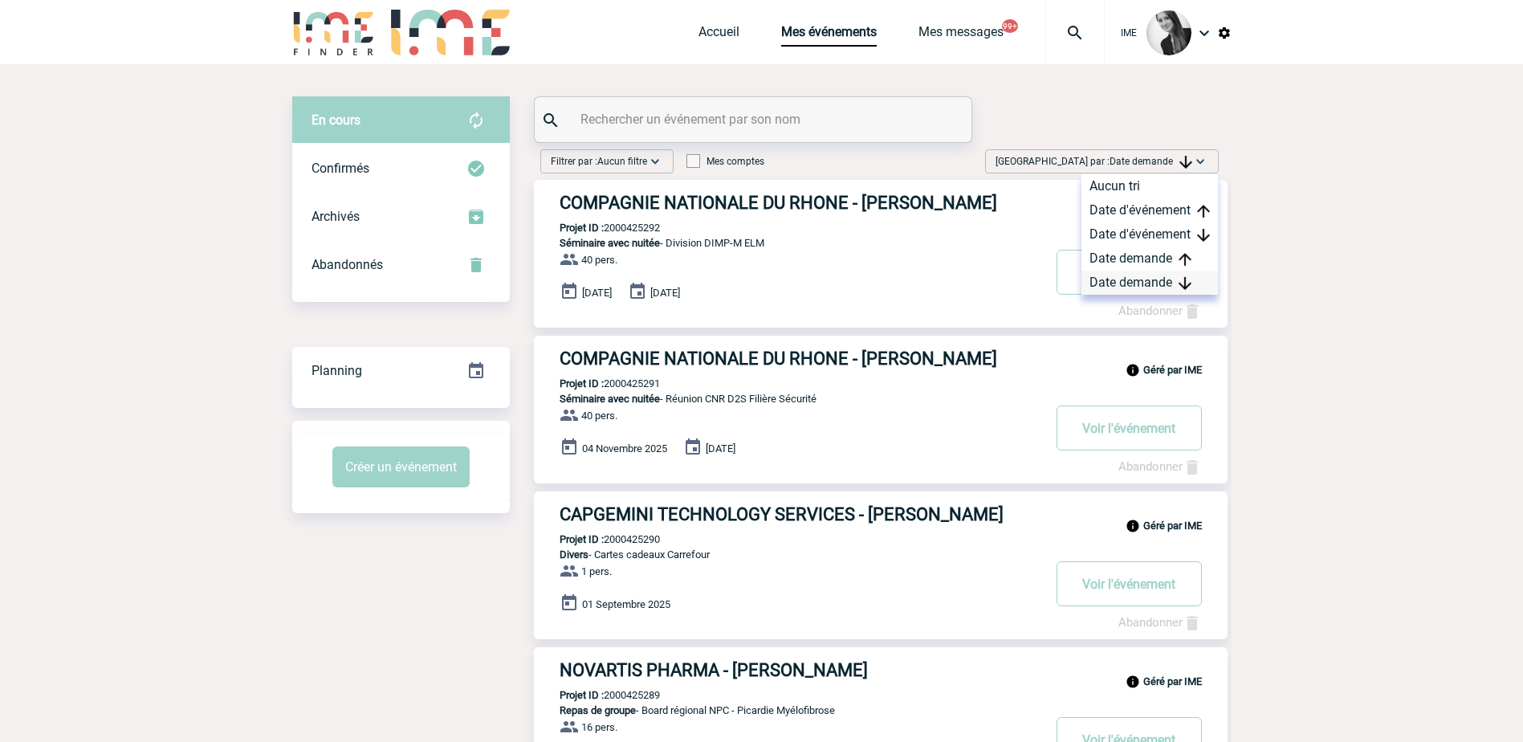
click at [1135, 287] on div "Date demande" at bounding box center [1149, 283] width 136 height 24
